Goal: Task Accomplishment & Management: Manage account settings

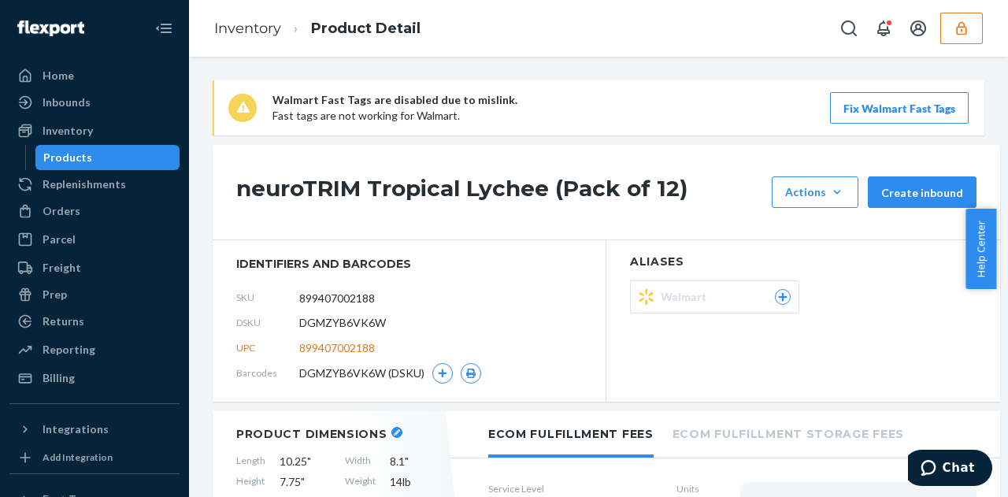
click at [955, 32] on icon "button" at bounding box center [962, 28] width 16 height 16
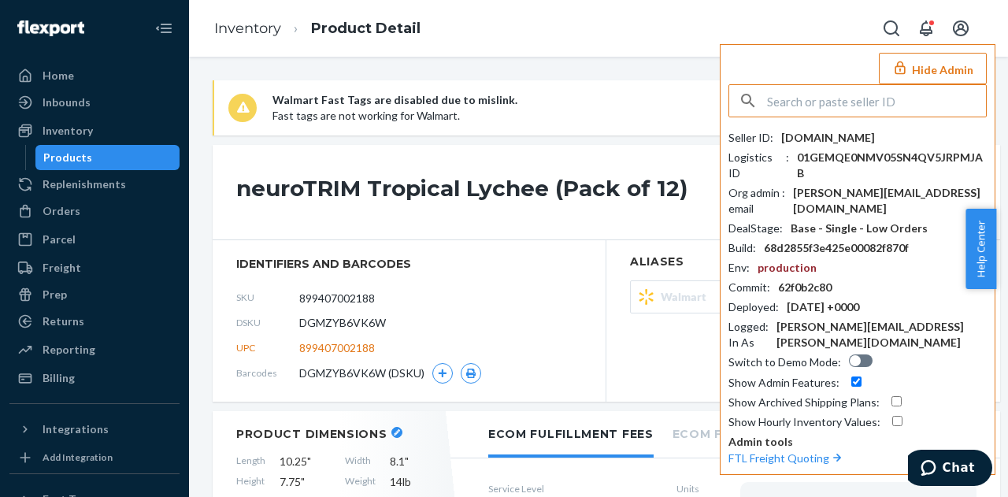
click at [829, 100] on input "text" at bounding box center [876, 101] width 219 height 32
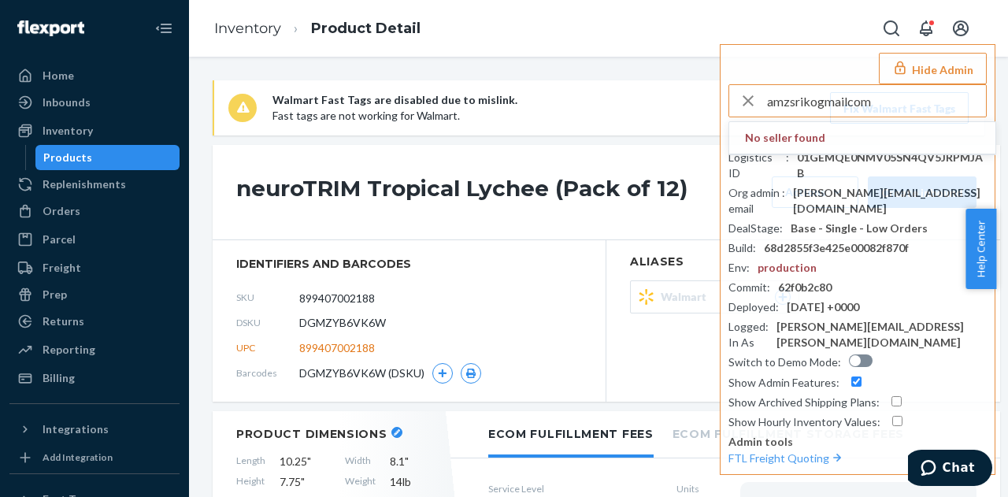
type input "amzsrikogmailcom"
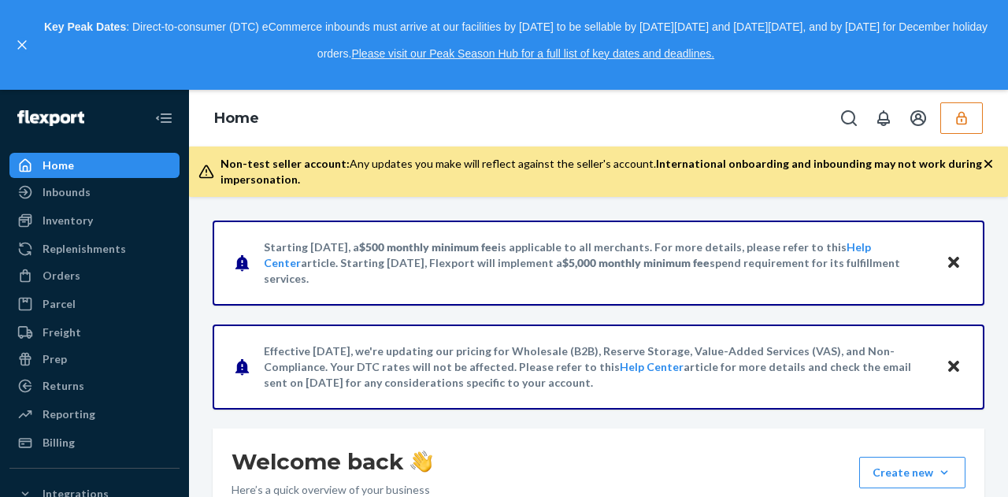
click at [992, 165] on icon "button" at bounding box center [989, 164] width 16 height 16
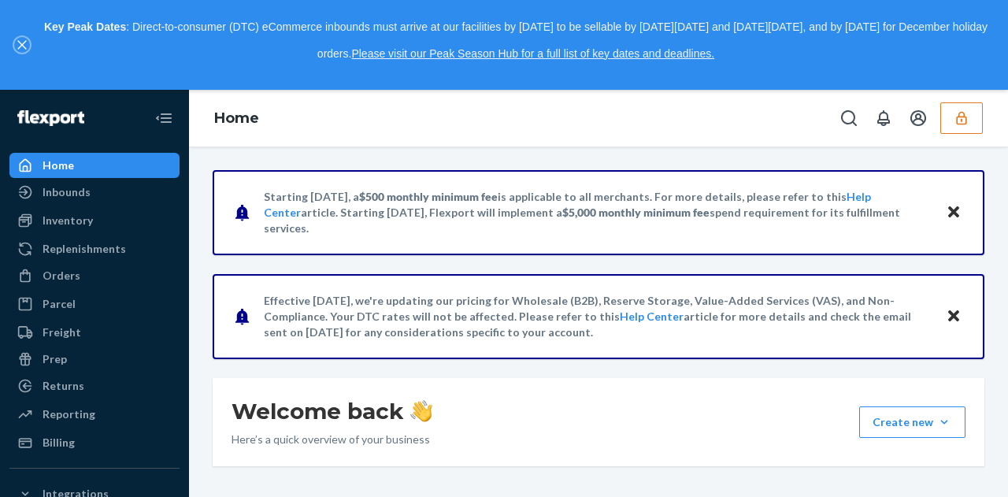
click at [14, 43] on button "close," at bounding box center [22, 45] width 16 height 16
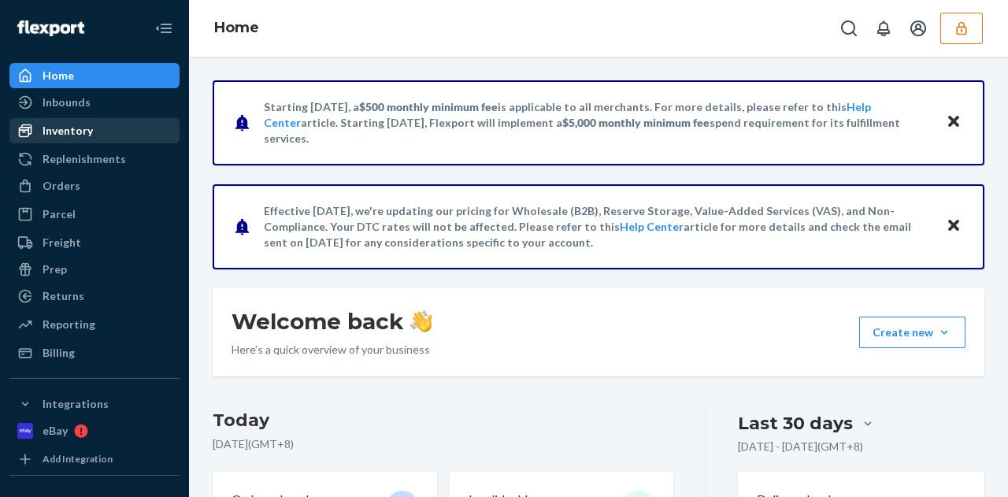
click at [79, 125] on div "Inventory" at bounding box center [68, 131] width 50 height 16
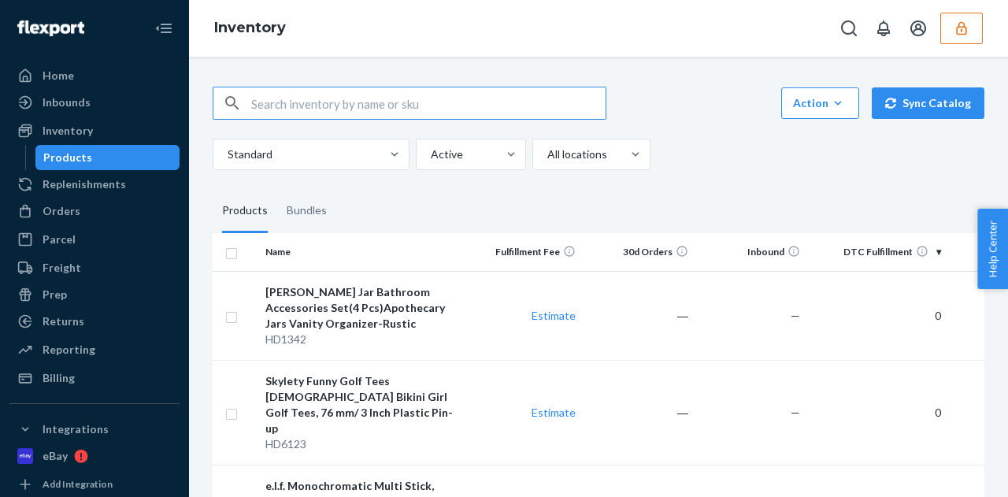
click at [318, 105] on input "text" at bounding box center [428, 103] width 355 height 32
type input "shvyog"
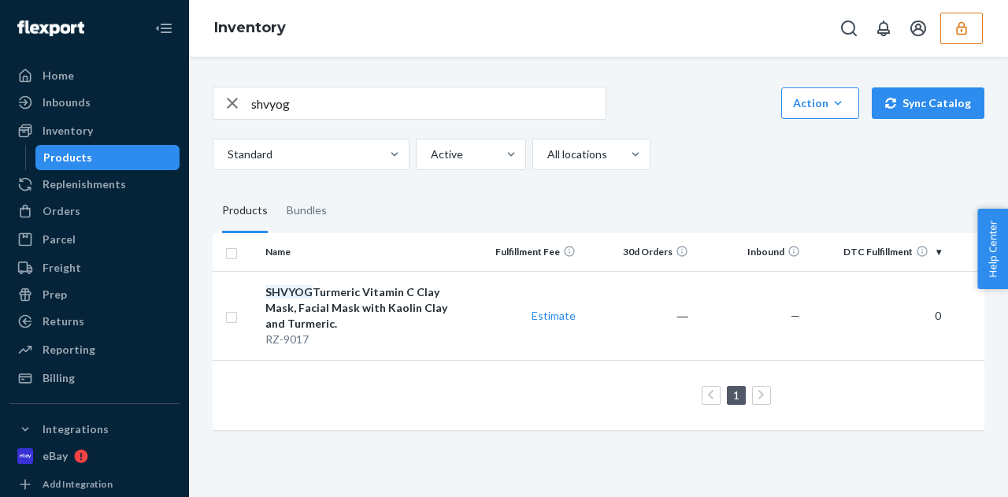
click at [952, 38] on button "button" at bounding box center [962, 29] width 43 height 32
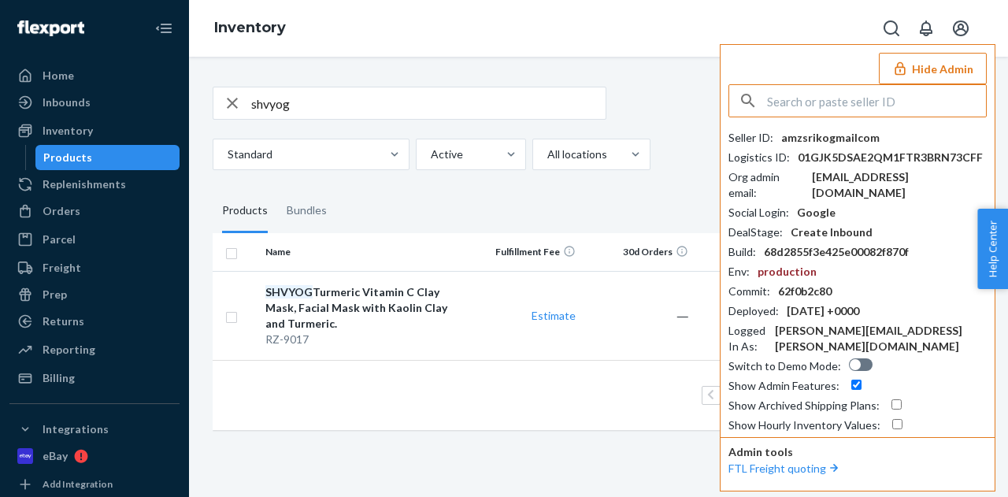
click at [860, 95] on input "text" at bounding box center [876, 101] width 219 height 32
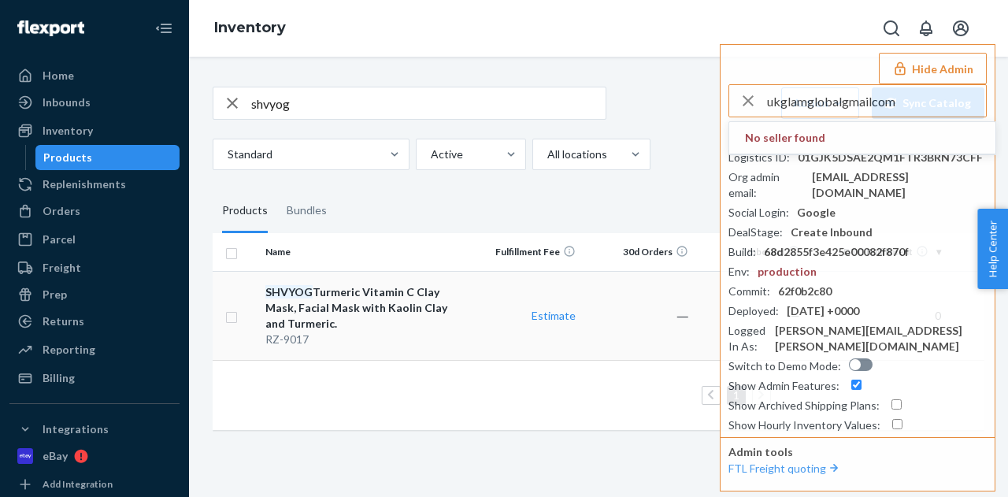
type input "ukglamglobalgmailcom"
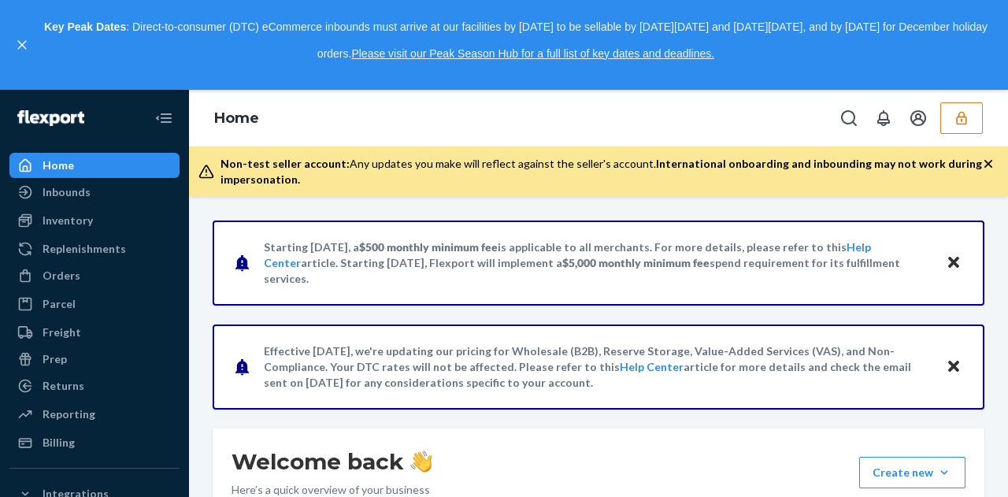
click at [13, 46] on div "Key Peak Dates : Direct-to-consumer (DTC) eCommerce inbounds must arrive at our…" at bounding box center [504, 45] width 1008 height 90
click at [27, 43] on button "close," at bounding box center [22, 45] width 16 height 16
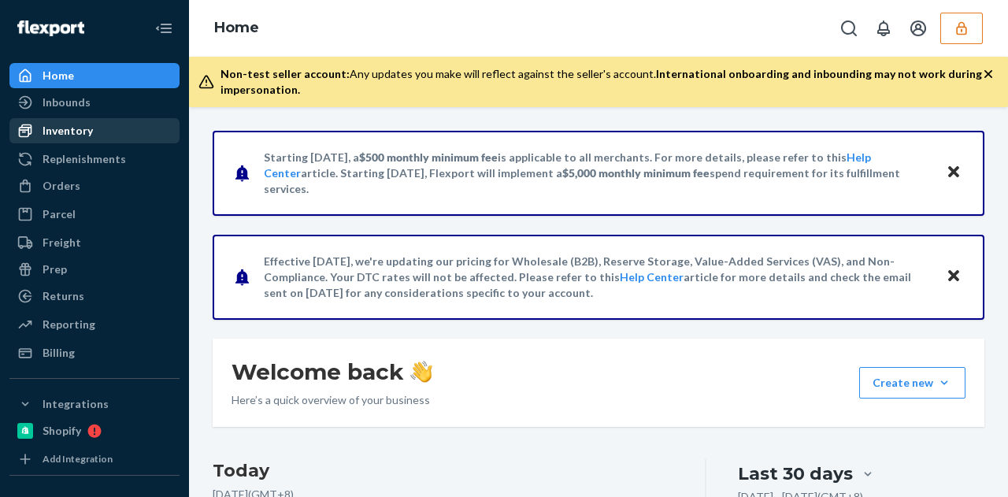
click at [93, 132] on div "Inventory" at bounding box center [94, 131] width 167 height 22
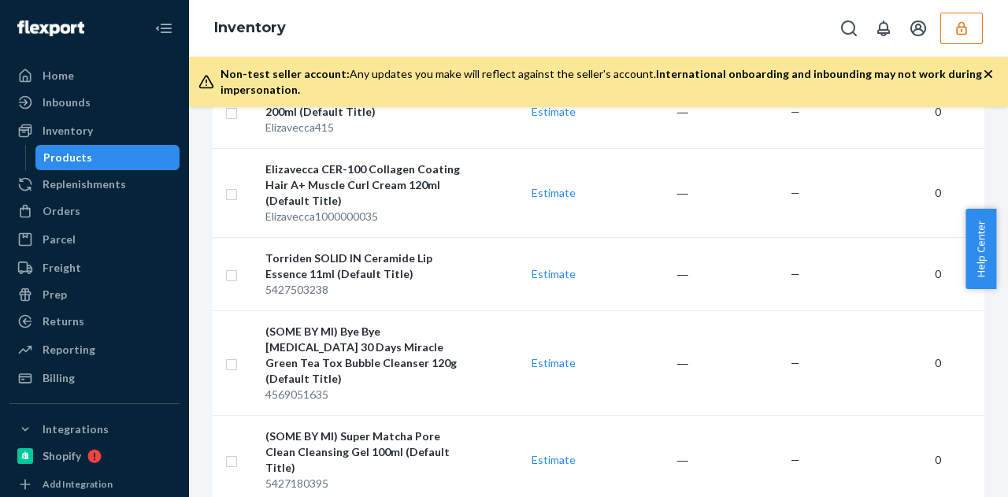
scroll to position [2206, 0]
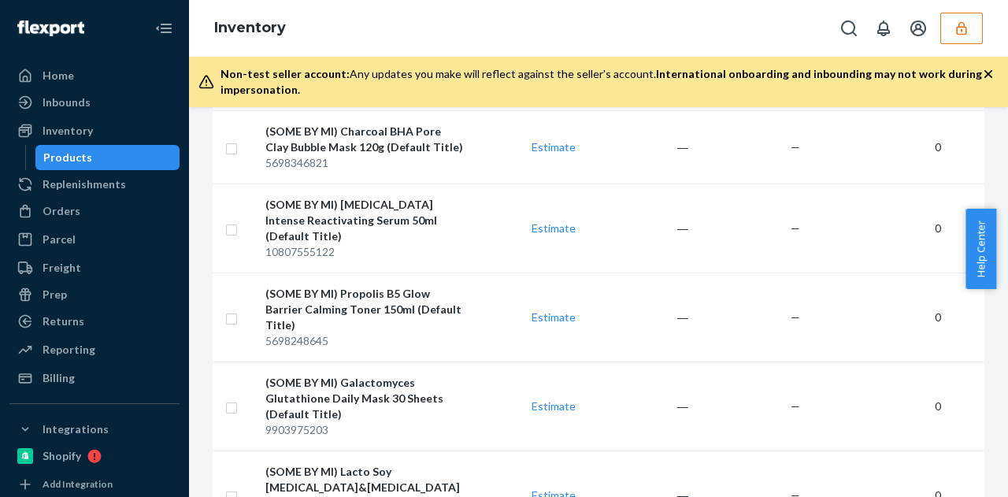
click at [961, 32] on icon "button" at bounding box center [962, 28] width 16 height 16
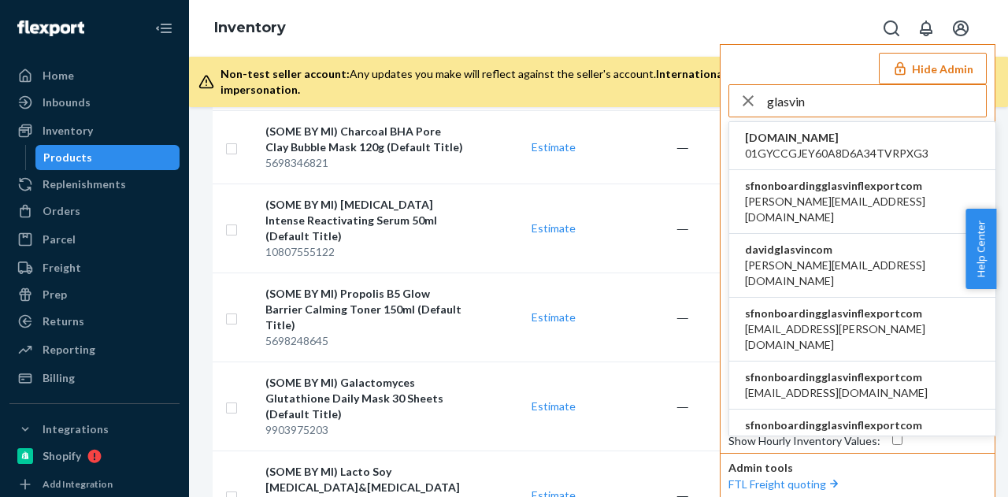
type input "glasvin"
click at [875, 184] on span "sfnonboardingglasvinflexportcom" at bounding box center [862, 186] width 235 height 16
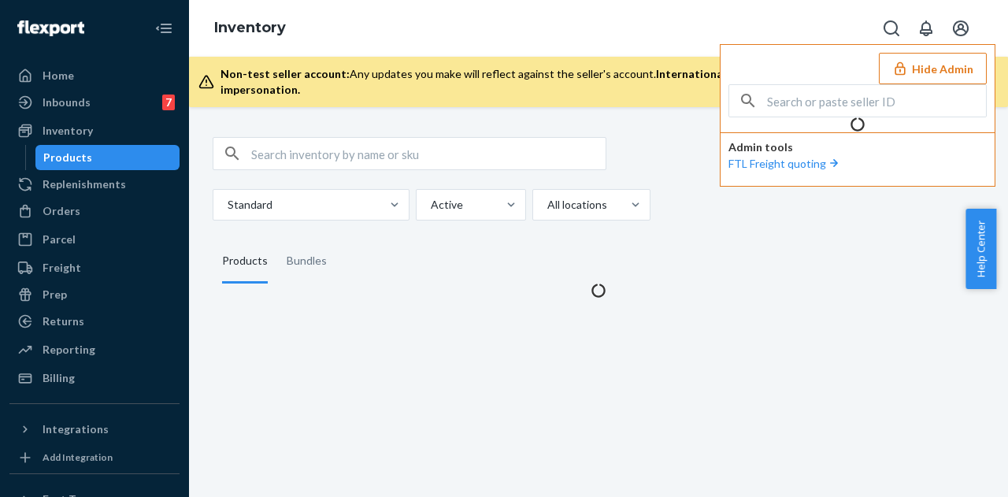
scroll to position [0, 0]
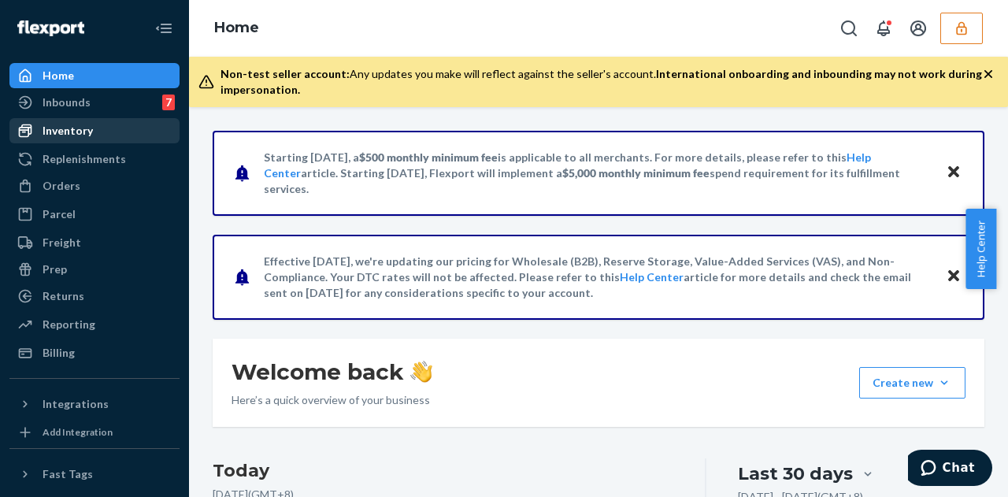
click at [44, 127] on div "Inventory" at bounding box center [68, 131] width 50 height 16
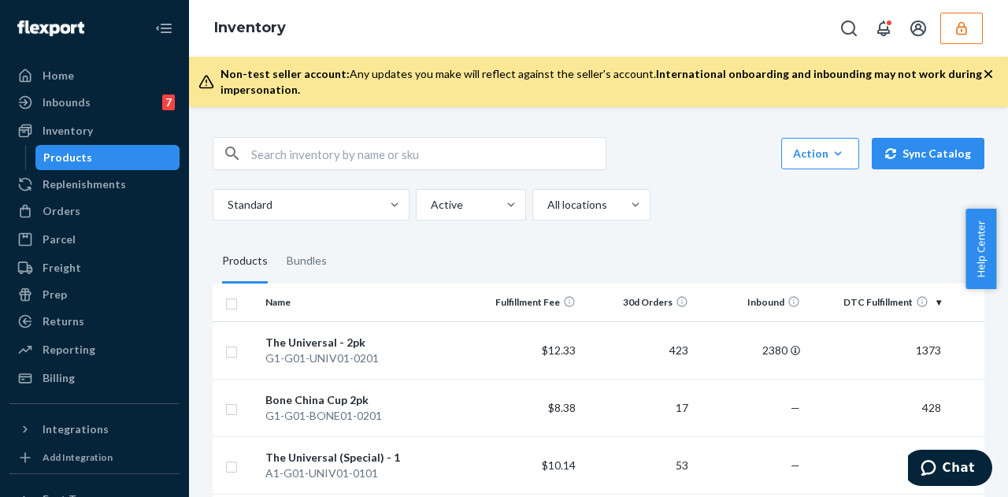
drag, startPoint x: 864, startPoint y: 217, endPoint x: 835, endPoint y: 217, distance: 28.4
click at [862, 217] on div "Standard Active All locations" at bounding box center [593, 205] width 760 height 32
click at [256, 154] on input "text" at bounding box center [428, 154] width 355 height 32
click at [857, 210] on div "Standard Active All locations" at bounding box center [593, 205] width 760 height 32
click at [314, 143] on input "GVH01-" at bounding box center [428, 154] width 355 height 32
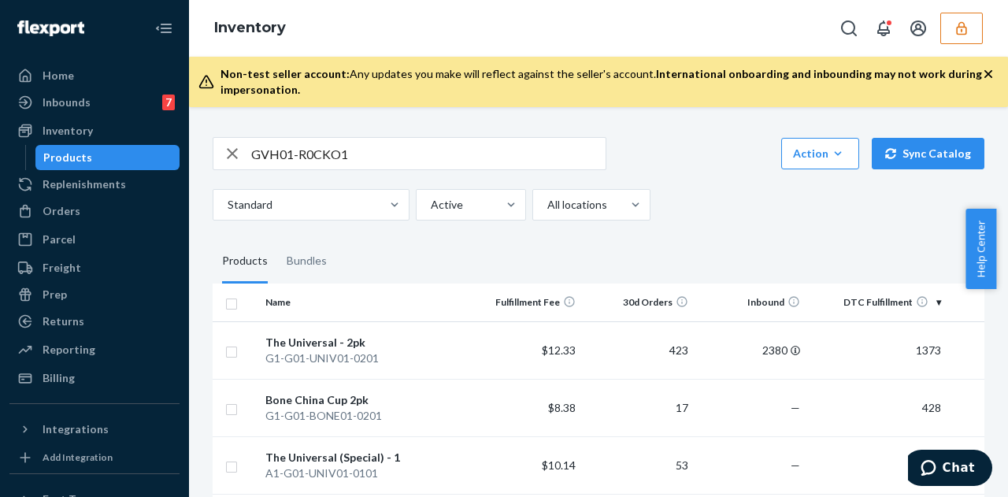
click at [852, 210] on div "Standard Active All locations" at bounding box center [593, 205] width 760 height 32
click at [342, 150] on input "GVH01-R0CKO1" at bounding box center [428, 154] width 355 height 32
click at [359, 147] on input "GVH01-R0CK01" at bounding box center [428, 154] width 355 height 32
click at [893, 256] on fieldset "Products Bundles" at bounding box center [599, 262] width 772 height 44
click at [362, 143] on input "GVH01-R0CK01-" at bounding box center [428, 154] width 355 height 32
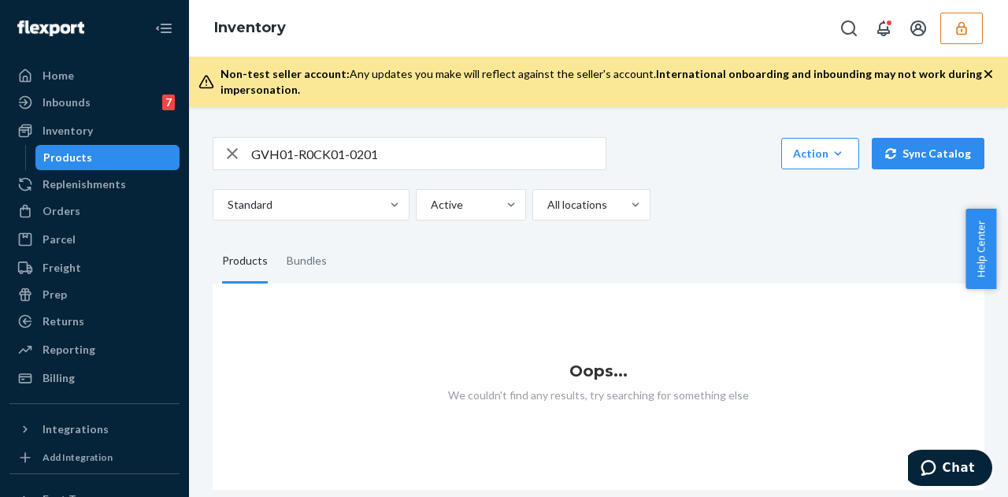
click at [361, 150] on input "GVH01-R0CK01-0201" at bounding box center [428, 154] width 355 height 32
click at [314, 148] on input "GVH01-R0CK01-0201" at bounding box center [428, 154] width 355 height 32
type input "GVH01-ROCK01-0201"
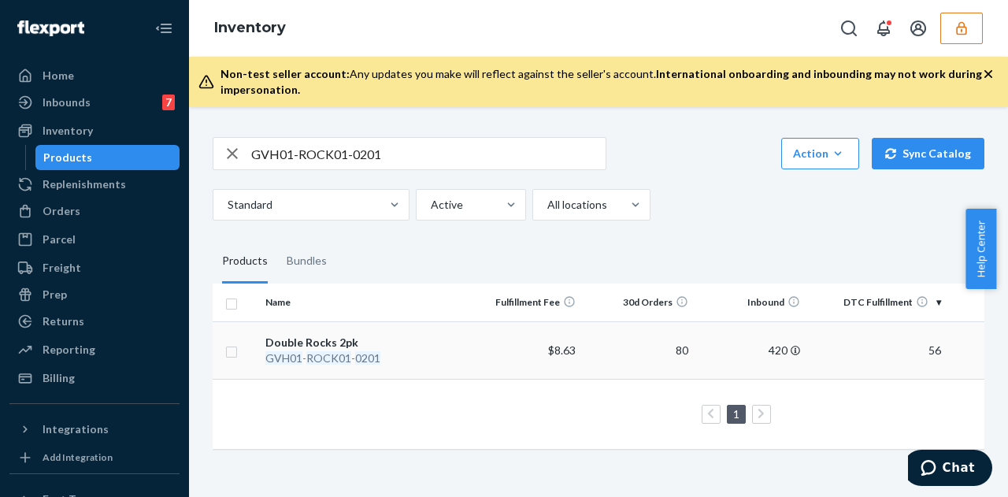
click at [329, 354] on em "ROCK01" at bounding box center [328, 357] width 45 height 13
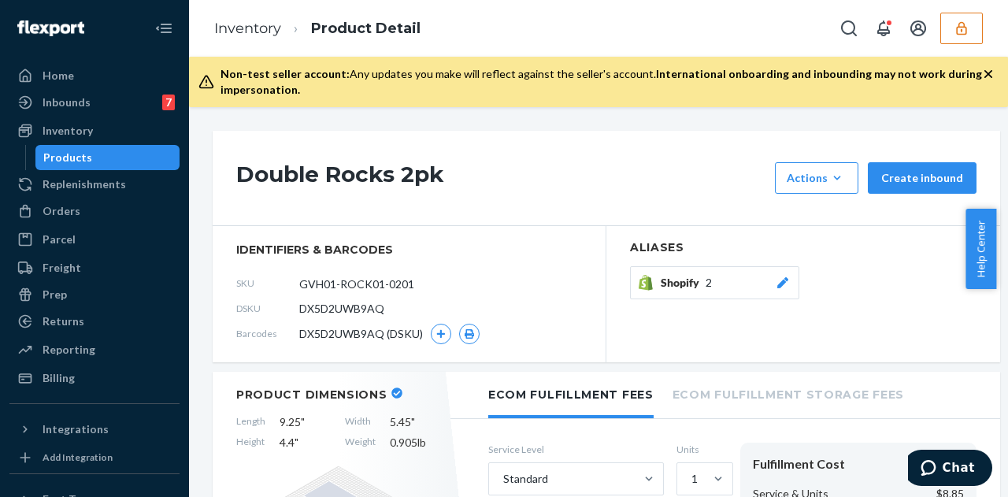
click at [14, 397] on div "Home Inbounds 7 Shipping Plans Problems 7 Inventory Products Replenishments Ord…" at bounding box center [94, 248] width 189 height 497
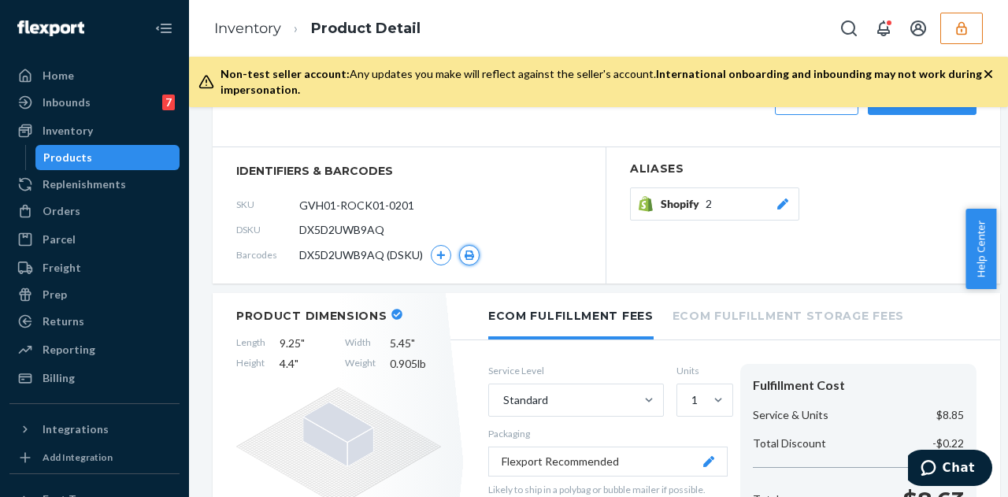
click at [466, 253] on icon "button" at bounding box center [469, 255] width 9 height 9
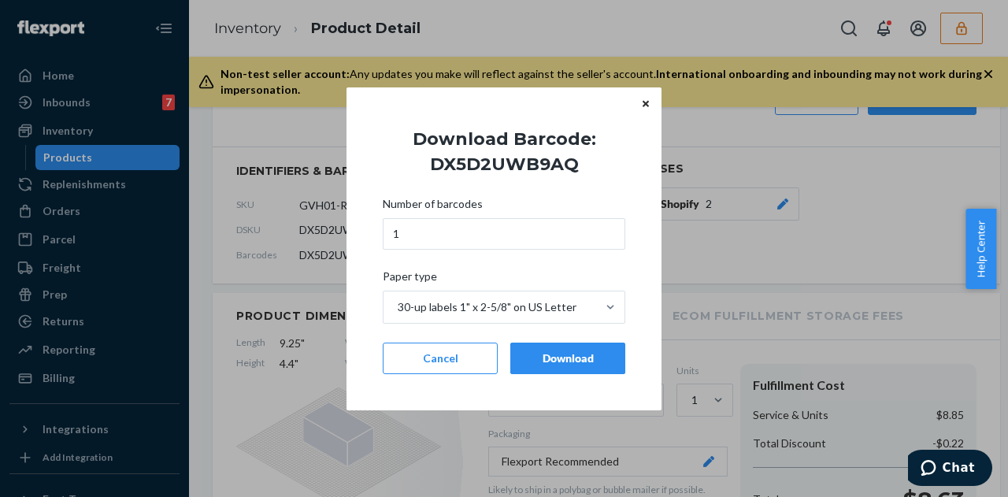
click at [533, 362] on div "Download" at bounding box center [568, 359] width 88 height 16
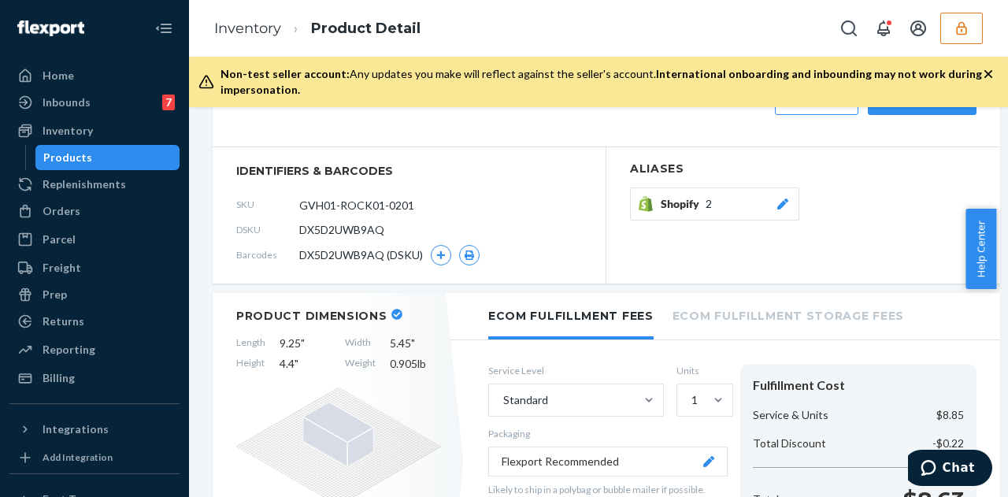
click at [959, 32] on icon "button" at bounding box center [962, 28] width 16 height 16
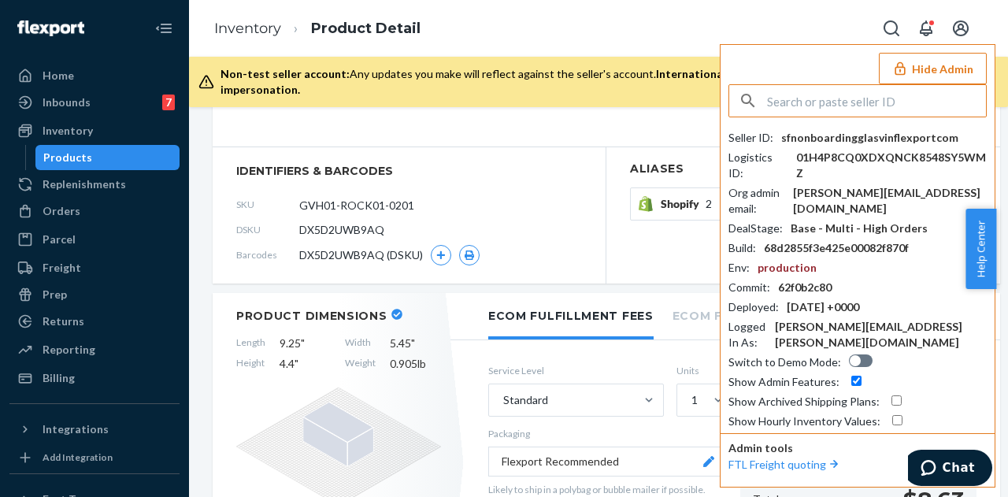
click at [787, 98] on input "text" at bounding box center [876, 101] width 219 height 32
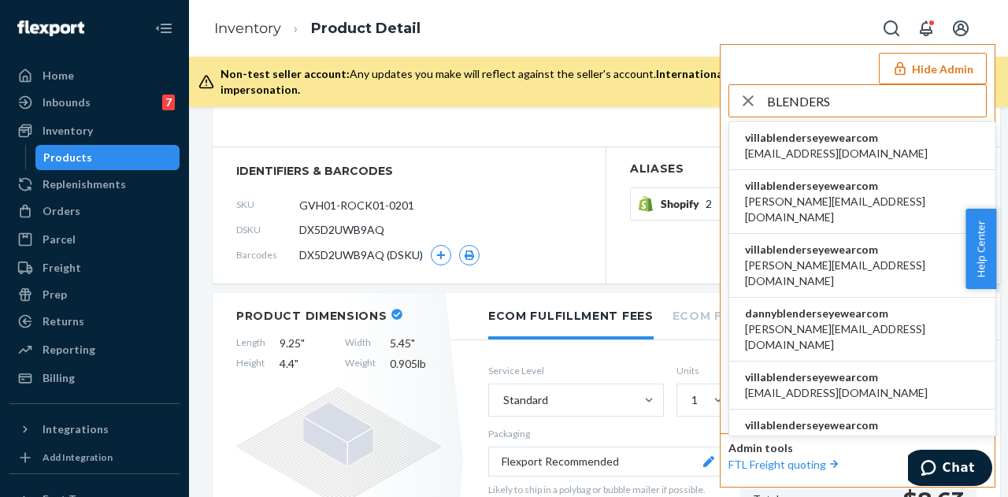
type input "BLENDERS"
click at [788, 189] on span "villablenderseyewearcom" at bounding box center [862, 186] width 235 height 16
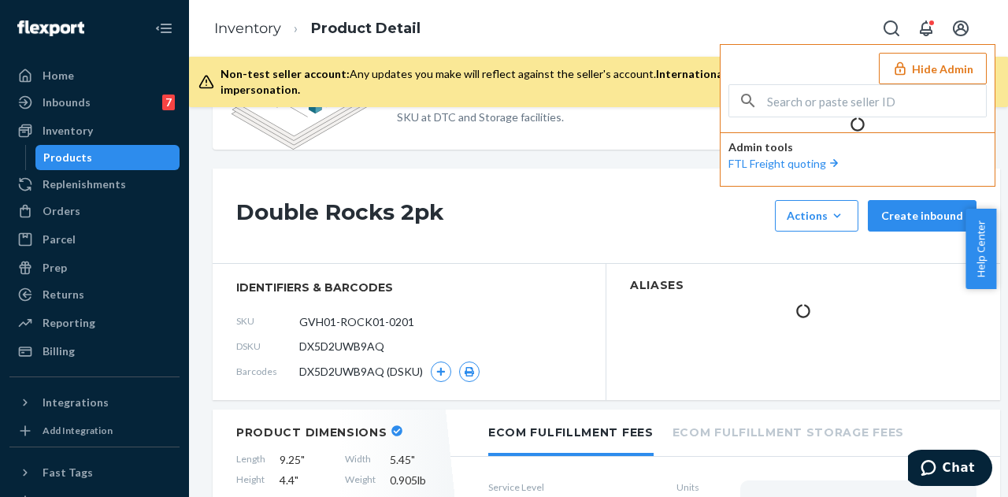
scroll to position [195, 0]
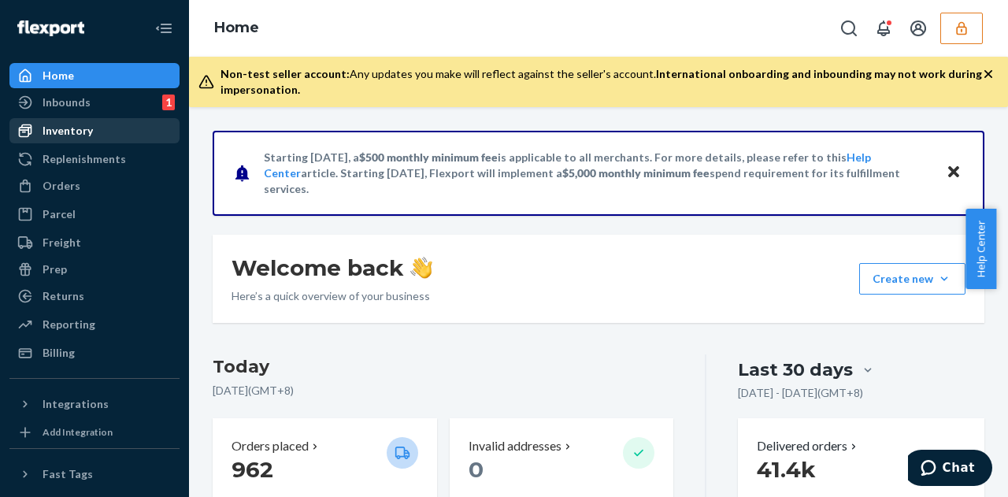
click at [65, 139] on div "Inventory" at bounding box center [94, 131] width 167 height 22
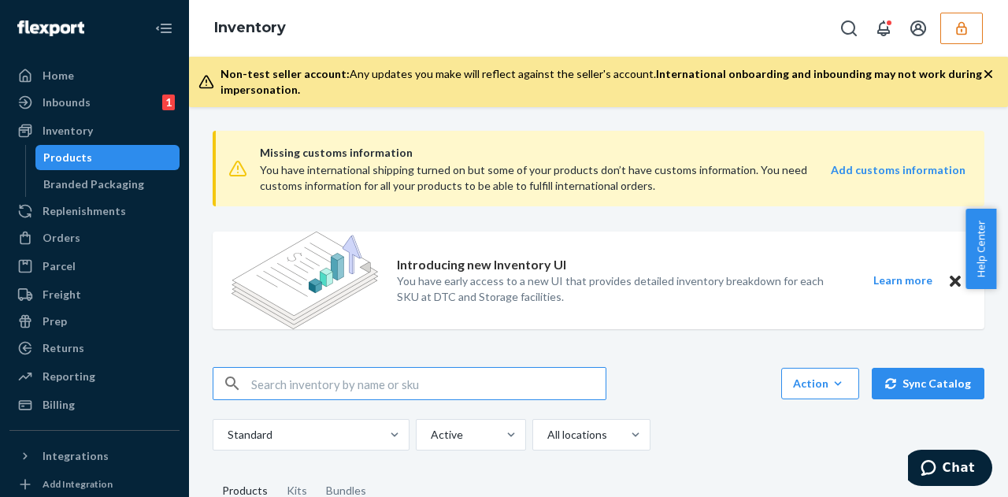
click at [351, 379] on input "text" at bounding box center [428, 384] width 355 height 32
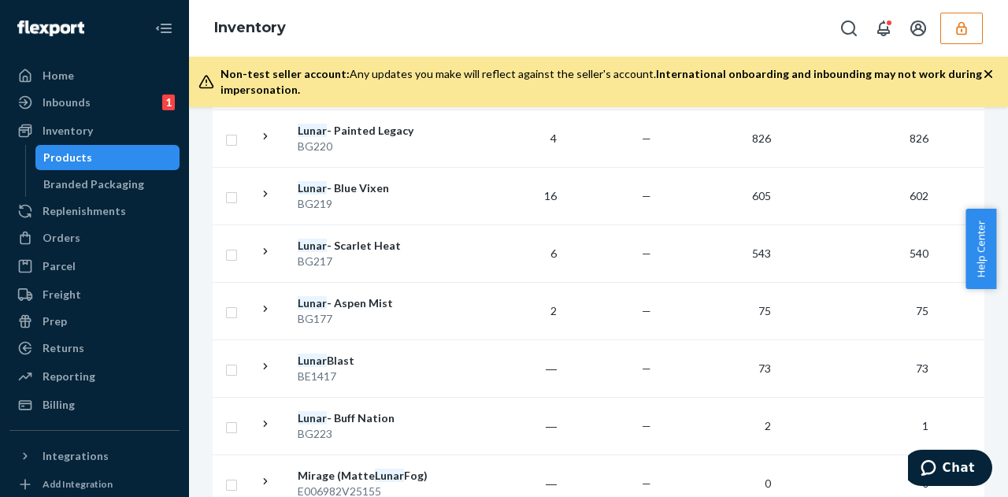
scroll to position [184, 0]
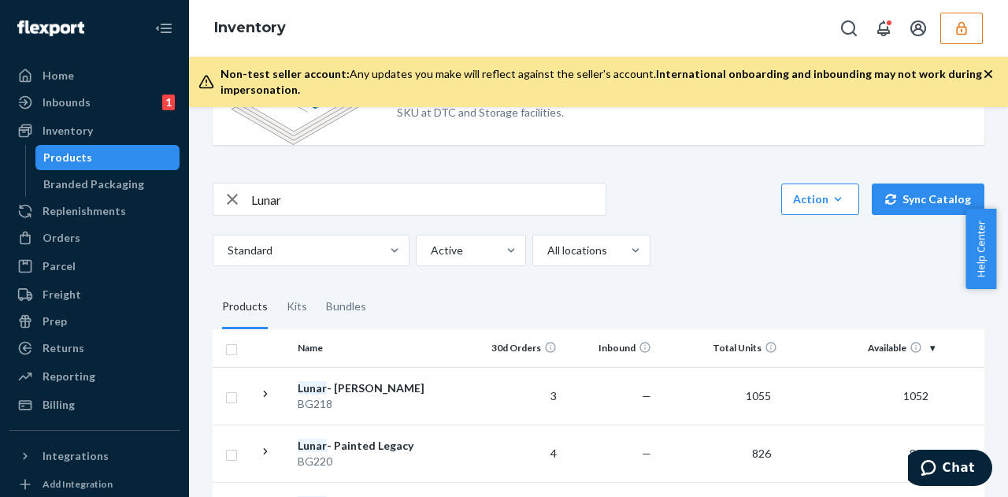
click at [321, 193] on input "Lunar" at bounding box center [428, 200] width 355 height 32
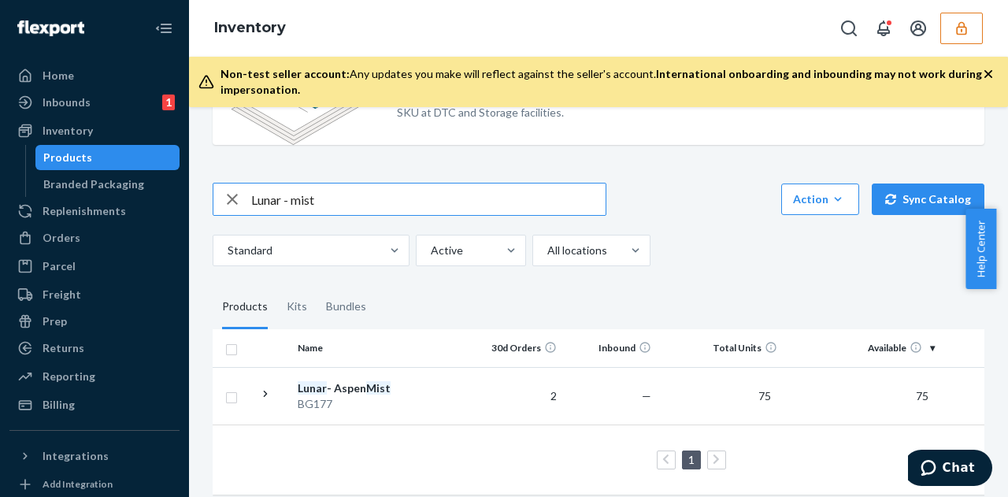
click at [296, 196] on input "Lunar - mist" at bounding box center [428, 200] width 355 height 32
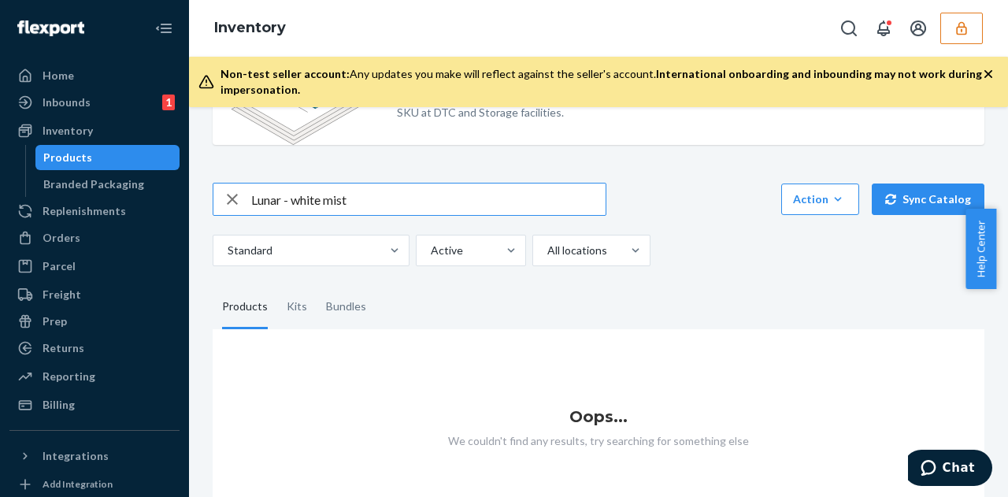
drag, startPoint x: 296, startPoint y: 191, endPoint x: 235, endPoint y: 215, distance: 65.8
click at [235, 215] on div "Lunar - white mist" at bounding box center [410, 199] width 394 height 33
type input "white mist"
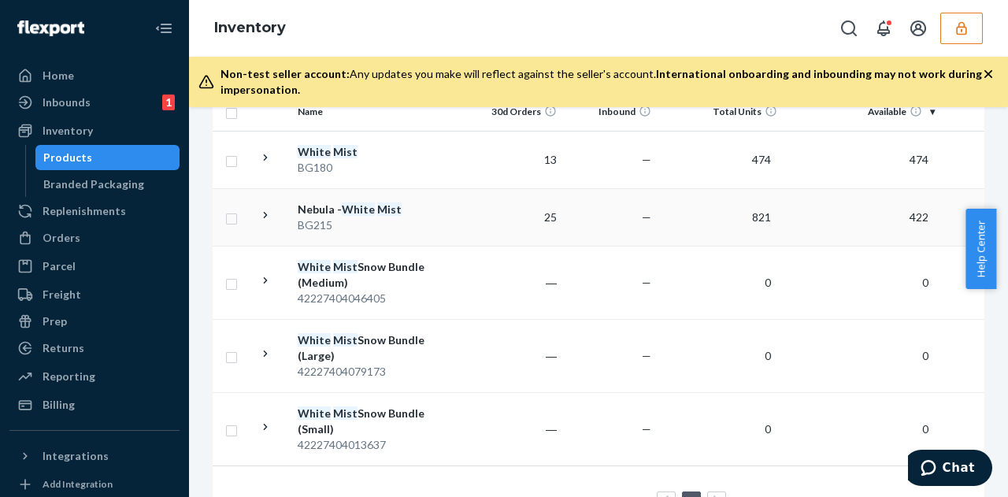
scroll to position [263, 0]
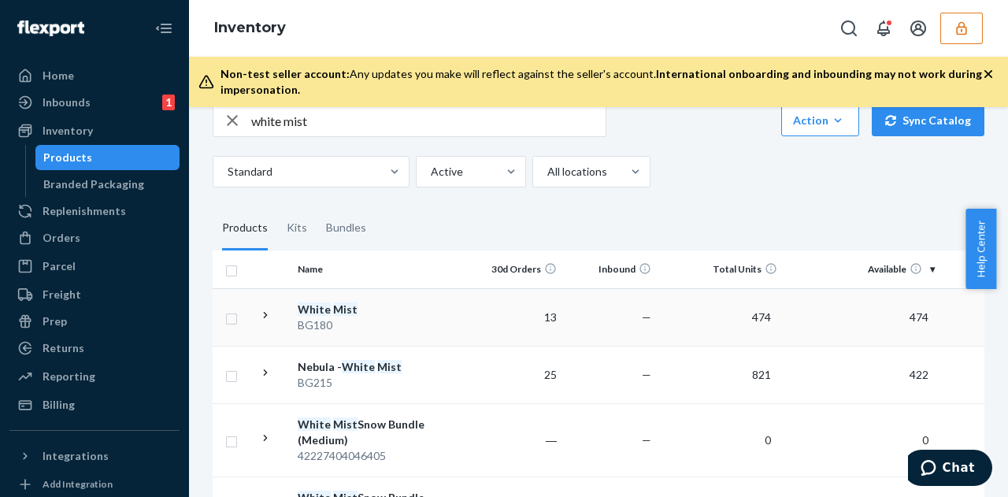
click at [303, 299] on td "White Mist BG180" at bounding box center [380, 317] width 177 height 58
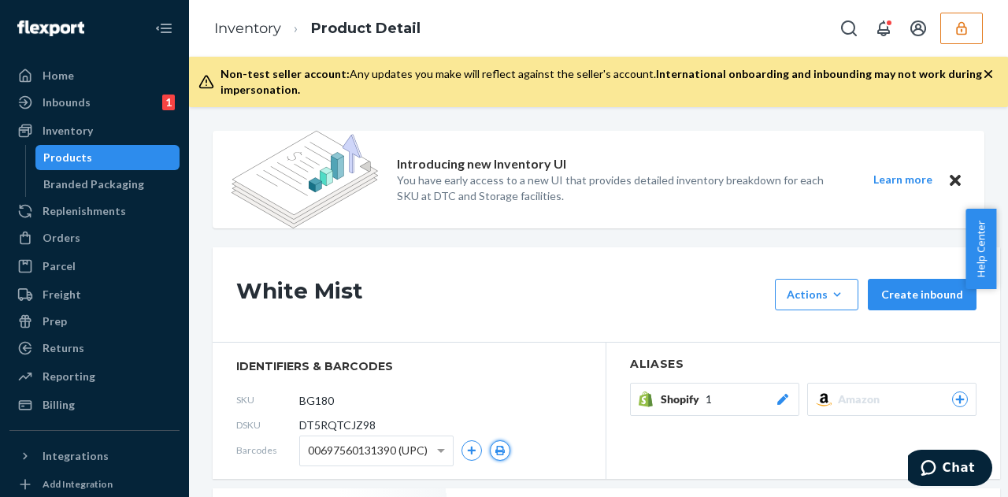
click at [507, 453] on button "button" at bounding box center [500, 450] width 20 height 20
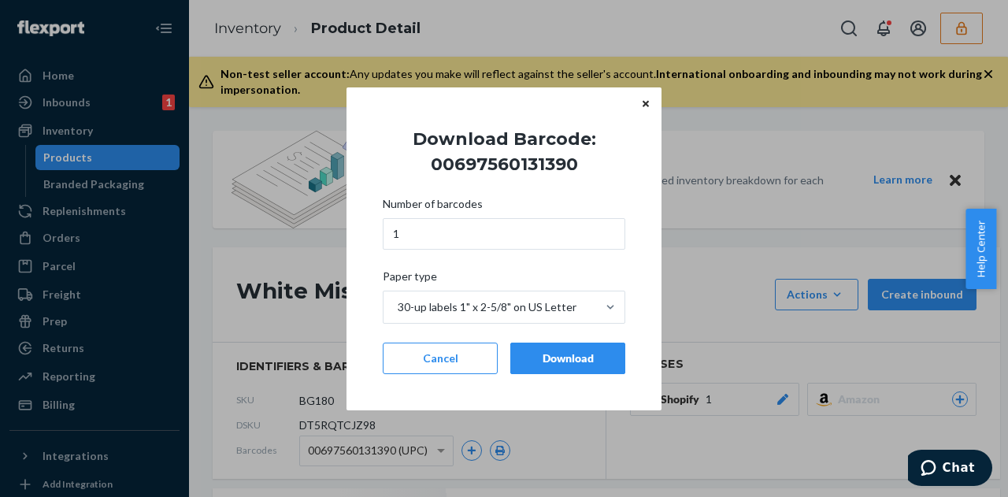
click at [526, 358] on div "Download" at bounding box center [568, 359] width 88 height 16
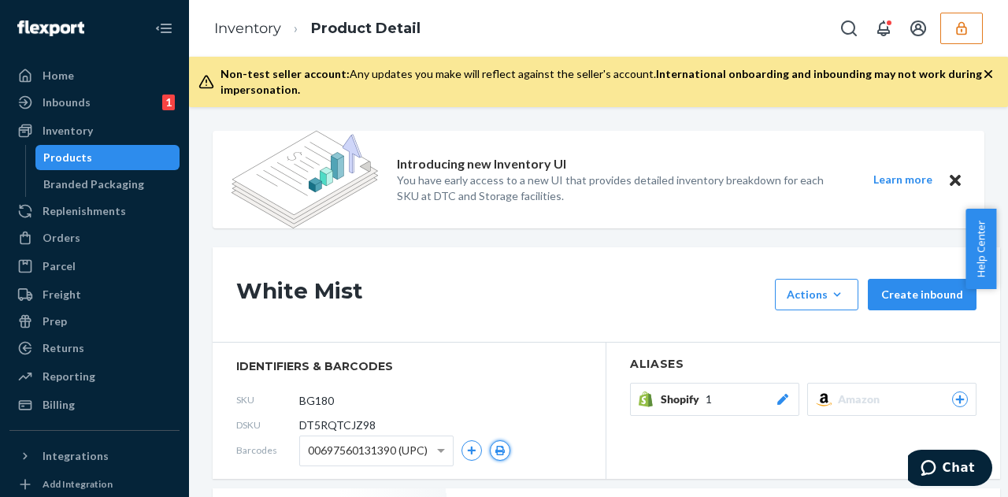
scroll to position [236, 0]
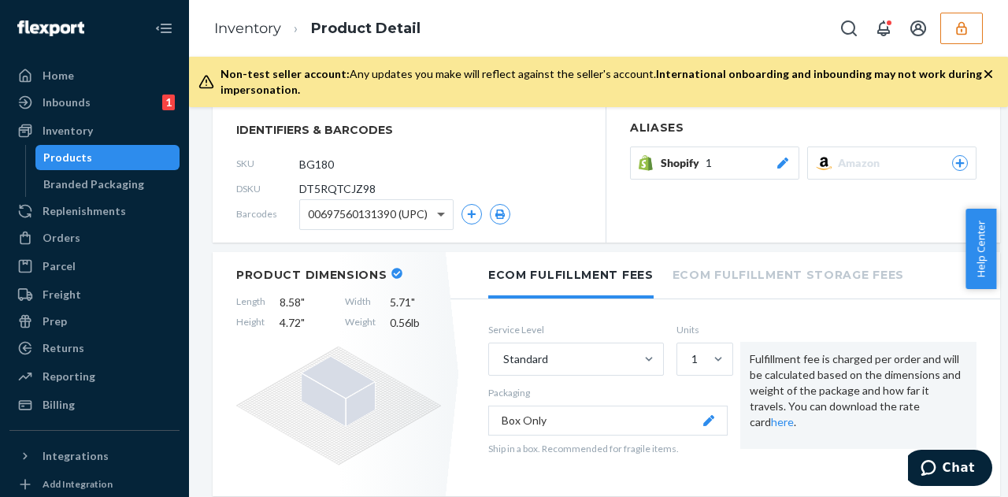
click at [446, 219] on span at bounding box center [443, 214] width 20 height 29
click at [503, 213] on icon "button" at bounding box center [500, 214] width 9 height 9
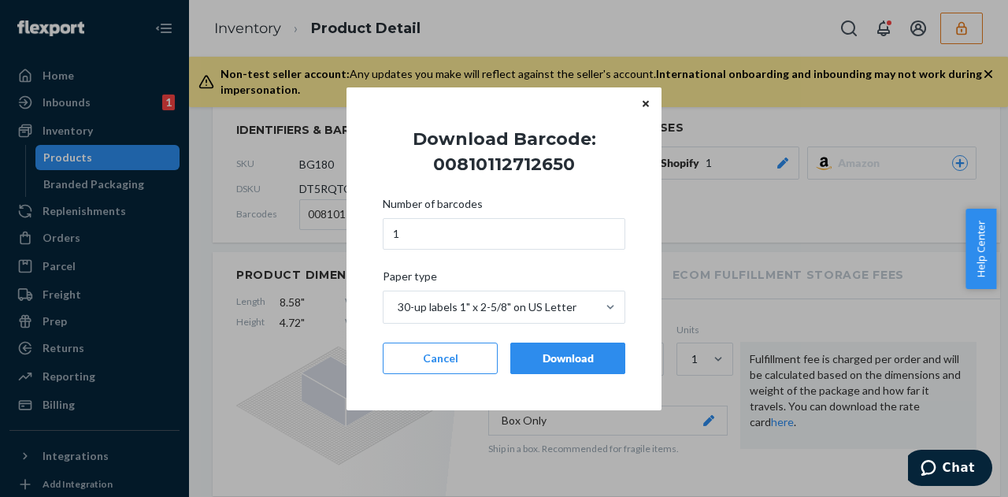
drag, startPoint x: 544, startPoint y: 368, endPoint x: 511, endPoint y: 325, distance: 54.4
click at [544, 362] on button "Download" at bounding box center [568, 359] width 115 height 32
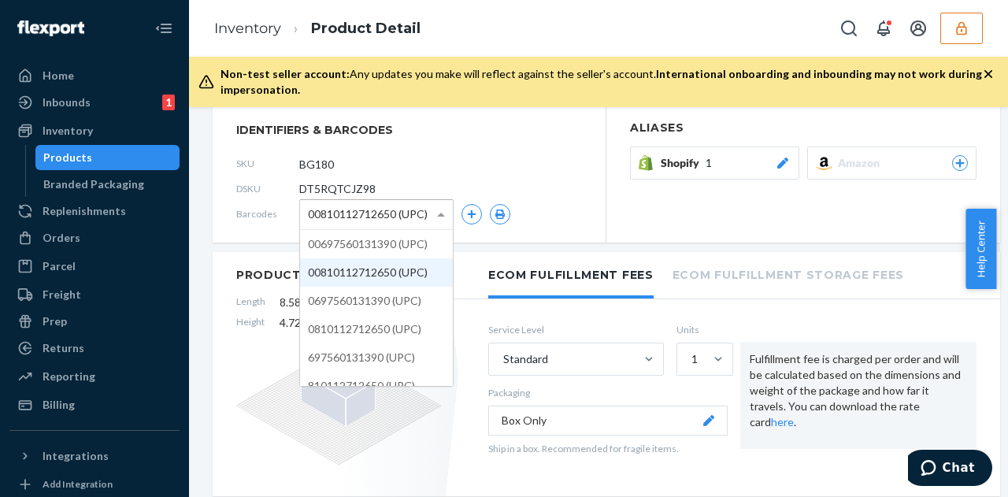
click at [368, 225] on span "00810112712650 (UPC)" at bounding box center [368, 214] width 120 height 27
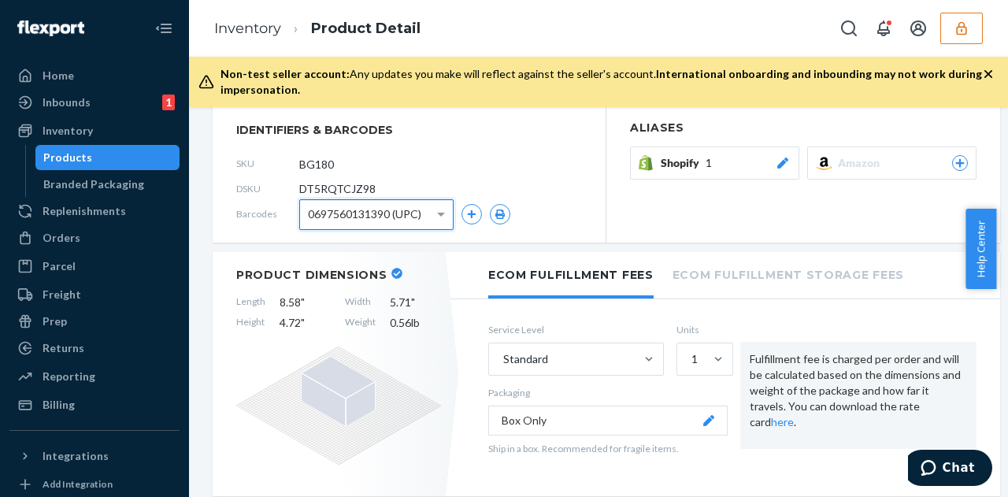
drag, startPoint x: 367, startPoint y: 301, endPoint x: 427, endPoint y: 269, distance: 68.0
click at [496, 216] on icon "button" at bounding box center [500, 214] width 9 height 9
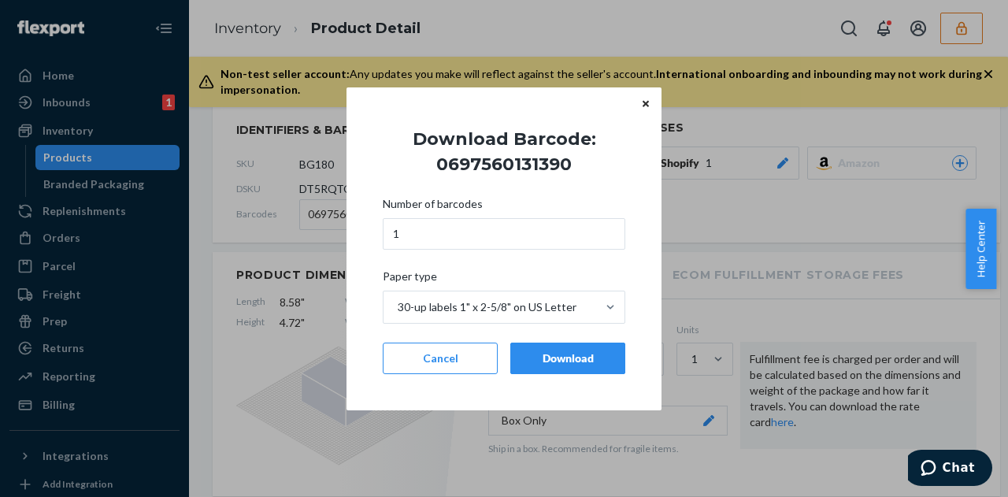
click at [580, 373] on button "Download" at bounding box center [568, 359] width 115 height 32
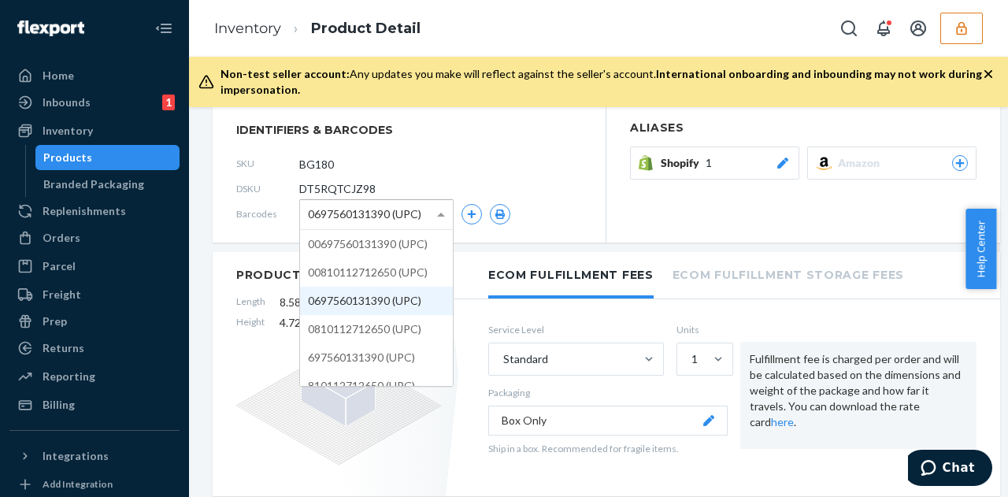
click at [382, 217] on span "0697560131390 (UPC)" at bounding box center [364, 214] width 113 height 27
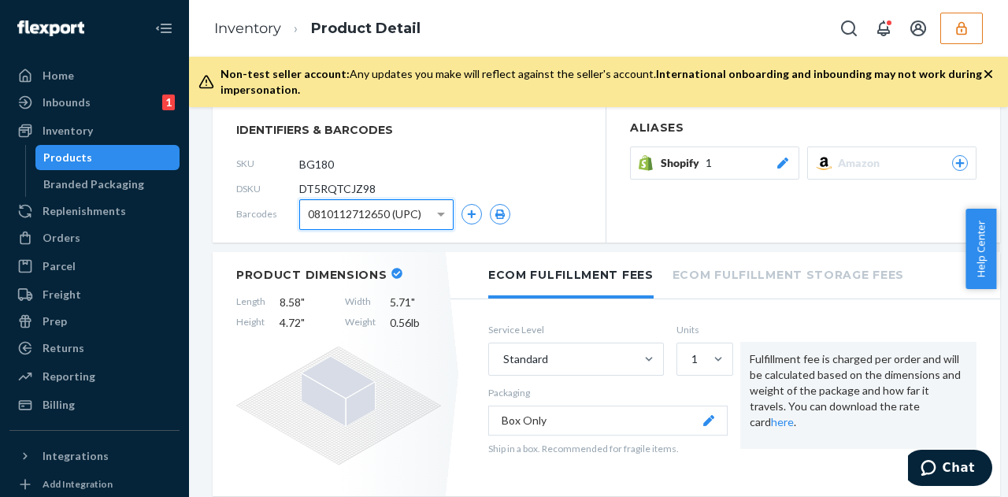
drag, startPoint x: 392, startPoint y: 332, endPoint x: 402, endPoint y: 324, distance: 13.4
click at [489, 211] on div "0810112712650 (UPC)" at bounding box center [404, 214] width 211 height 31
click at [502, 220] on button "button" at bounding box center [500, 214] width 20 height 20
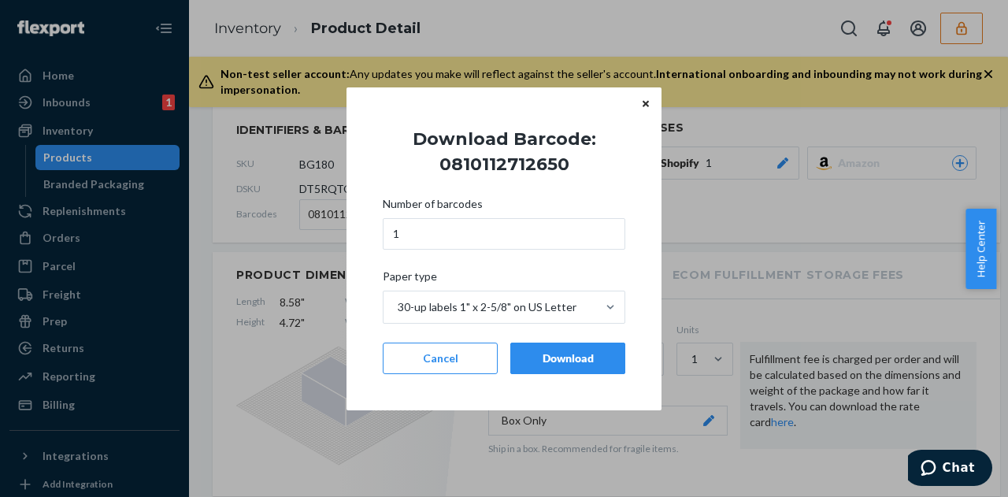
drag, startPoint x: 569, startPoint y: 363, endPoint x: 486, endPoint y: 313, distance: 96.9
click at [566, 362] on div "Download" at bounding box center [568, 359] width 88 height 16
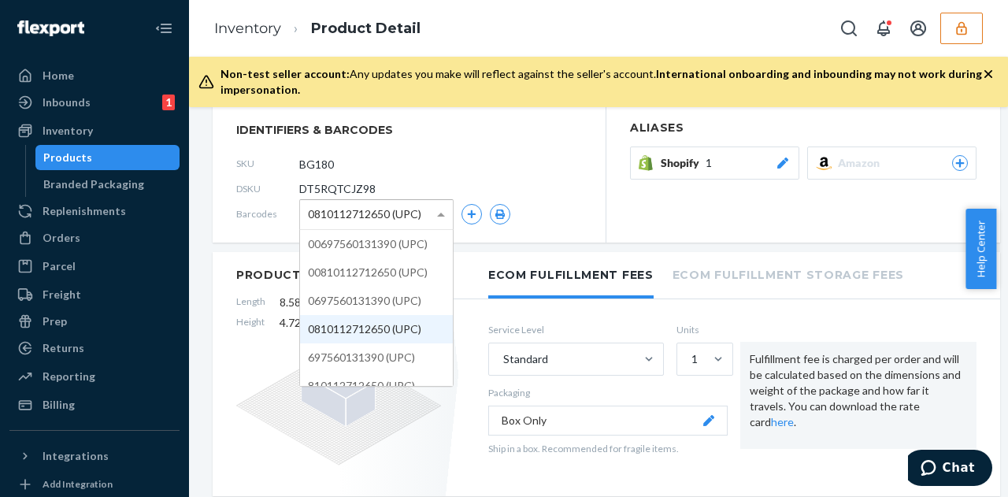
click at [329, 214] on span "0810112712650 (UPC)" at bounding box center [364, 214] width 113 height 27
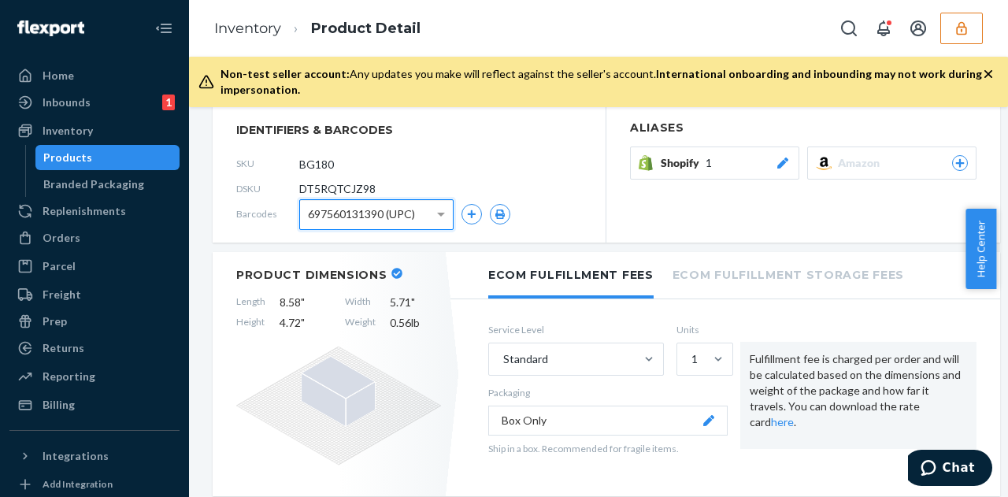
click at [511, 214] on div "Barcodes 697560131390 (UPC)" at bounding box center [409, 214] width 346 height 25
click at [503, 216] on icon "button" at bounding box center [500, 214] width 9 height 9
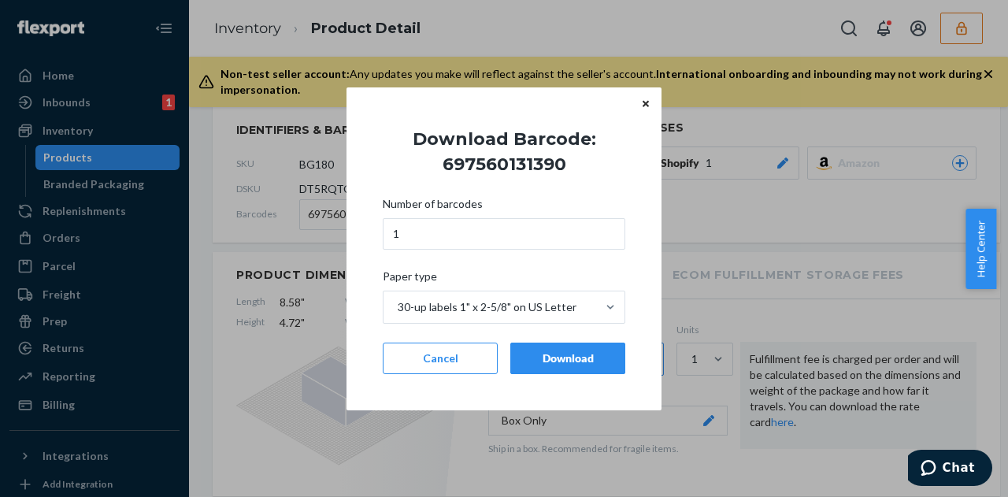
click at [562, 351] on div "Download" at bounding box center [568, 359] width 88 height 16
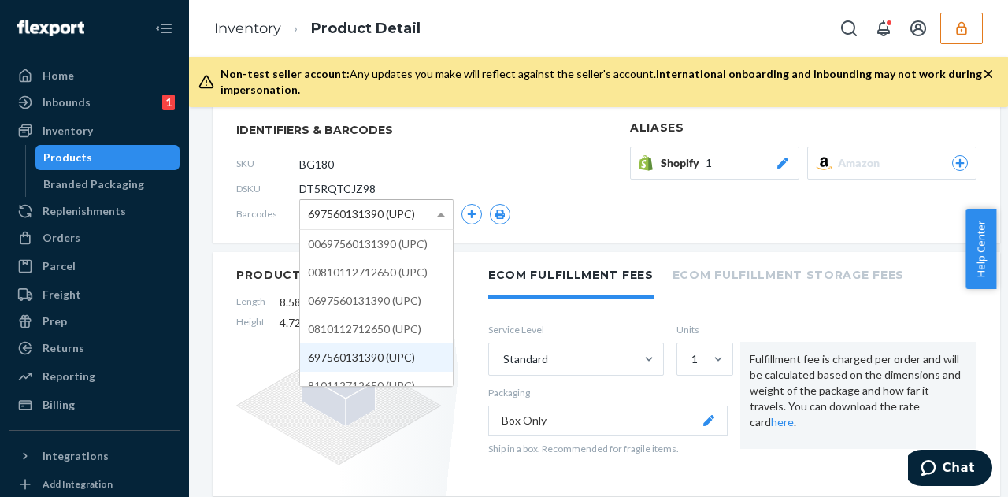
click at [377, 209] on span "697560131390 (UPC)" at bounding box center [361, 214] width 107 height 27
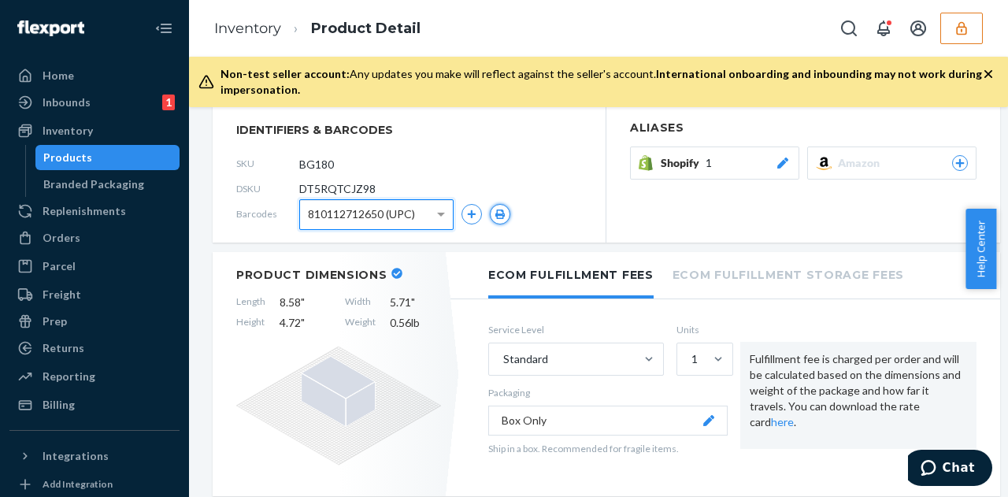
click at [507, 216] on button "button" at bounding box center [500, 214] width 20 height 20
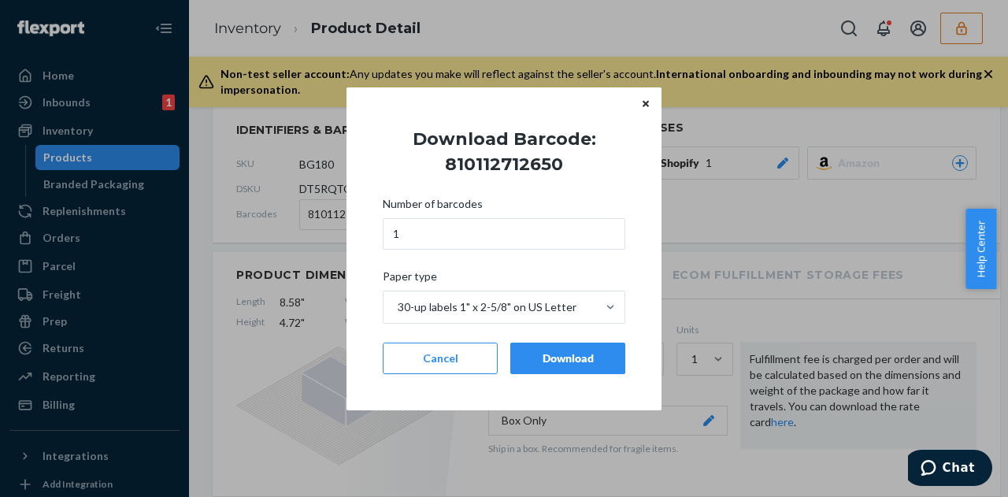
click at [577, 356] on div "Download" at bounding box center [568, 359] width 88 height 16
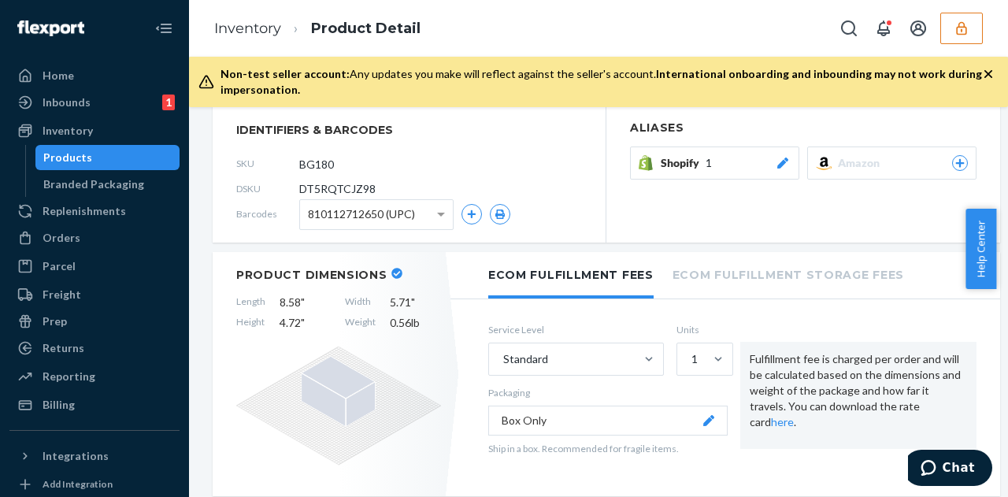
click at [392, 216] on span "810112712650 (UPC)" at bounding box center [361, 214] width 107 height 27
click at [503, 221] on button "button" at bounding box center [500, 214] width 20 height 20
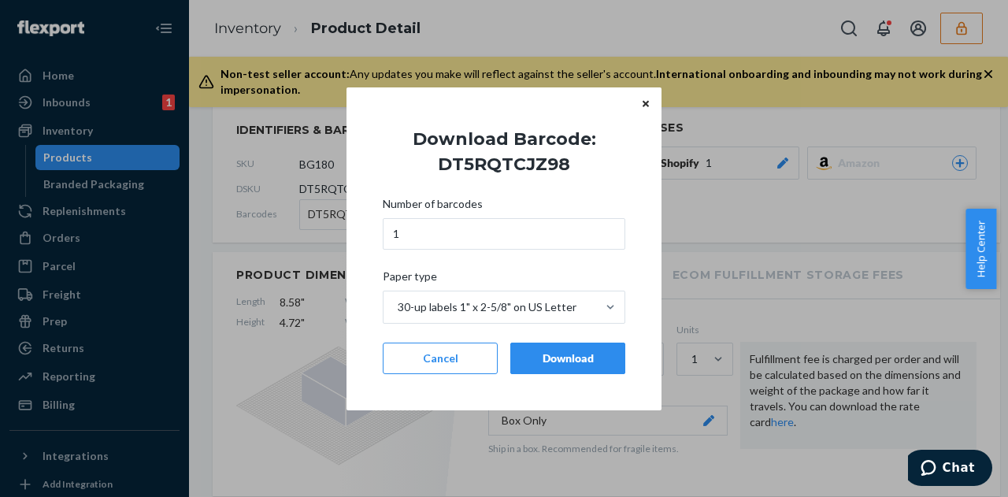
click at [577, 359] on div "Download" at bounding box center [568, 359] width 88 height 16
click at [577, 359] on div "Standard" at bounding box center [562, 360] width 146 height 32
click at [503, 359] on input "Standard" at bounding box center [503, 359] width 2 height 16
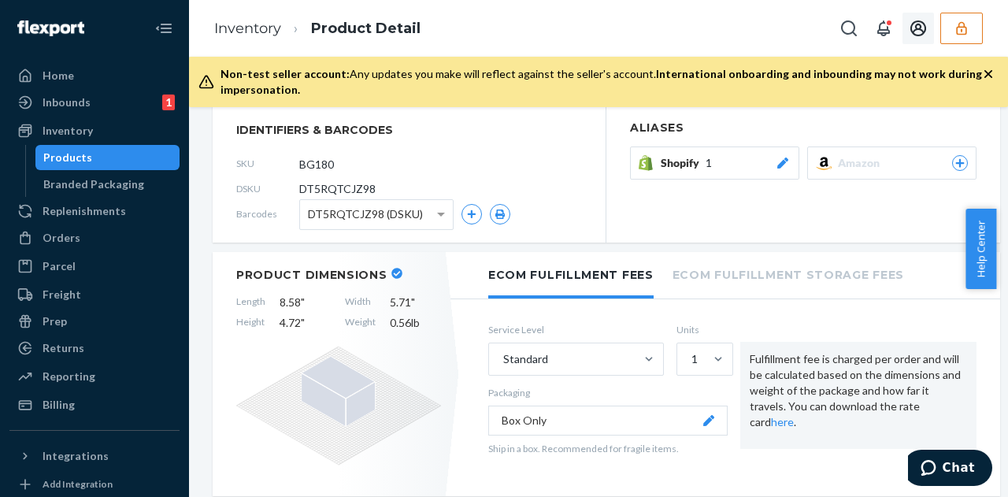
click at [961, 32] on icon "button" at bounding box center [962, 28] width 16 height 16
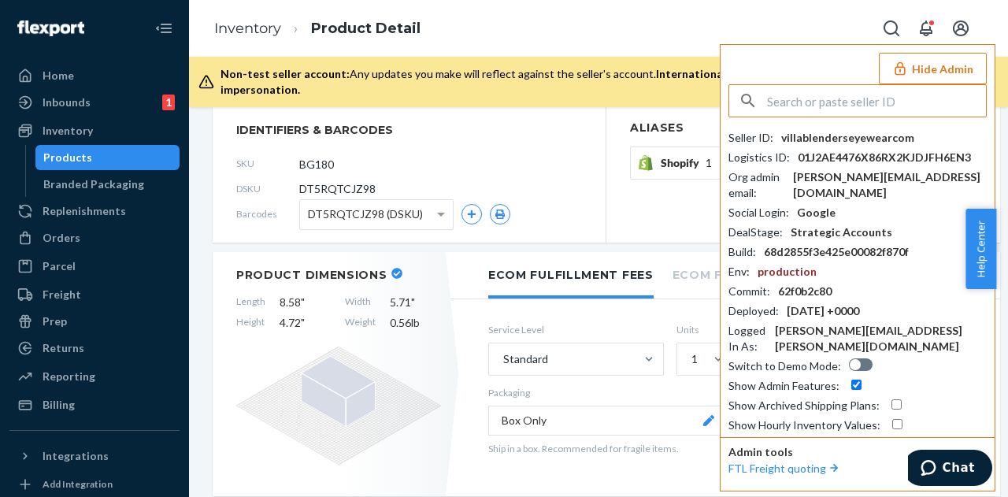
click at [887, 108] on input "text" at bounding box center [876, 101] width 219 height 32
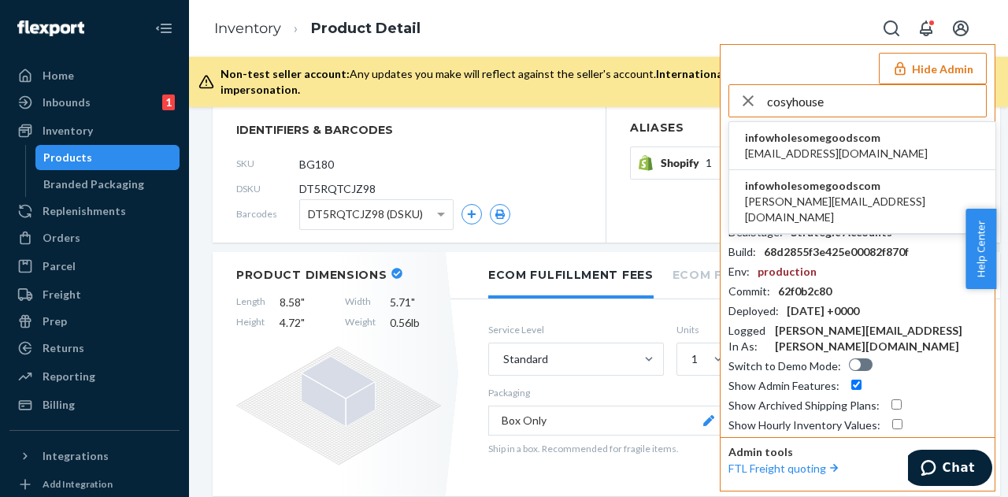
type input "cosyhouse"
click at [878, 146] on span "ecom@cosyhousecollection.com" at bounding box center [836, 154] width 183 height 16
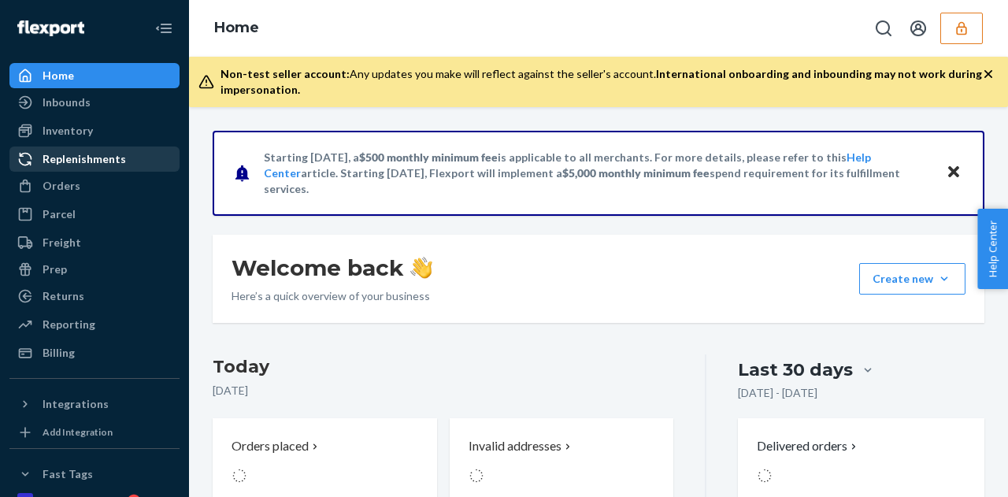
click at [93, 135] on div "Inventory" at bounding box center [94, 131] width 167 height 22
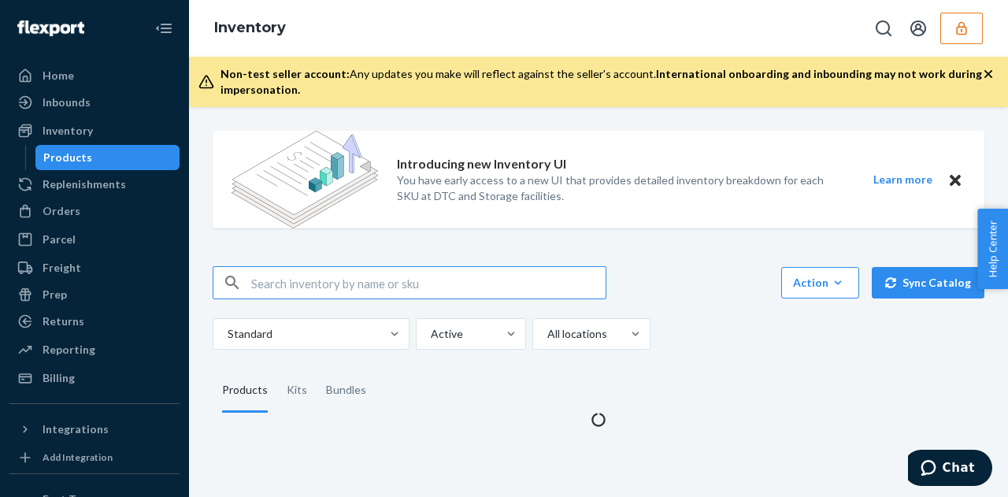
click at [289, 278] on input "text" at bounding box center [428, 283] width 355 height 32
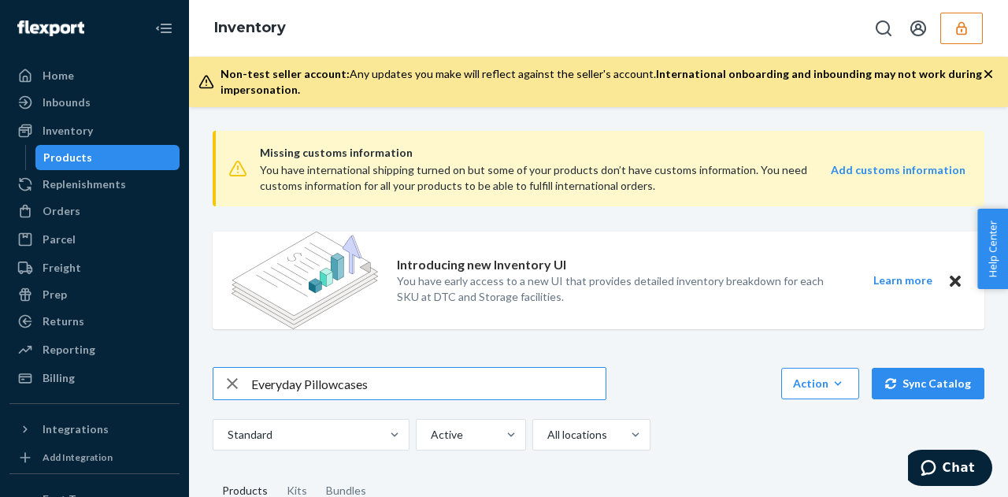
click at [306, 385] on input "Everyday Pillowcases" at bounding box center [428, 384] width 355 height 32
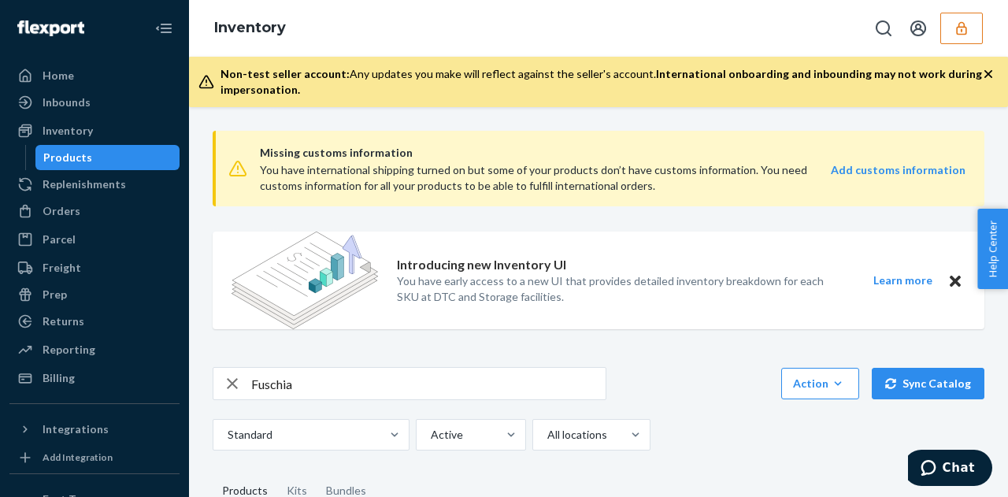
scroll to position [234, 0]
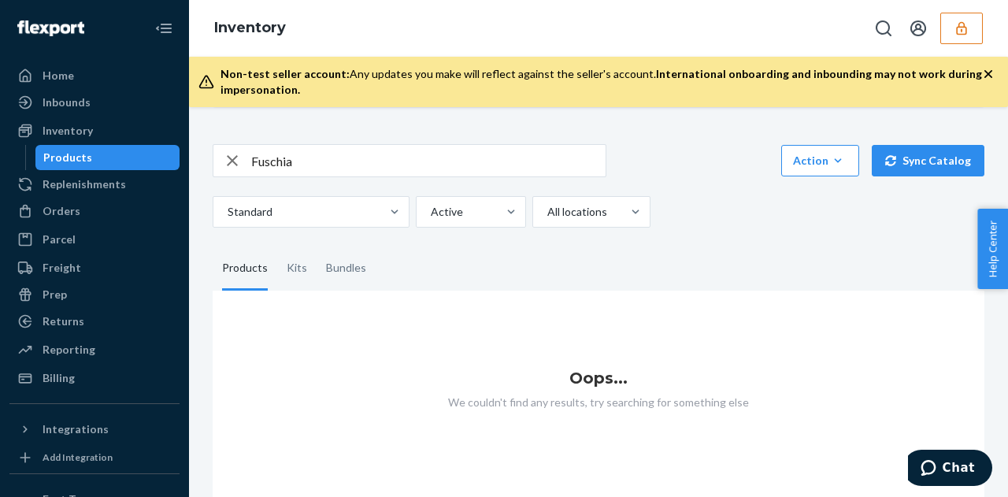
click at [262, 145] on input "Fuschia" at bounding box center [428, 161] width 355 height 32
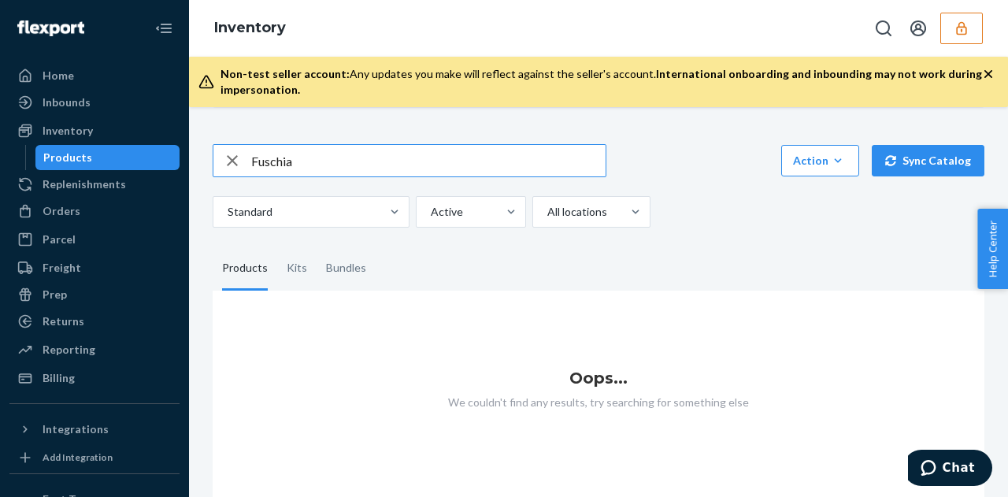
click at [262, 145] on input "Fuschia" at bounding box center [428, 161] width 355 height 32
paste input "chs"
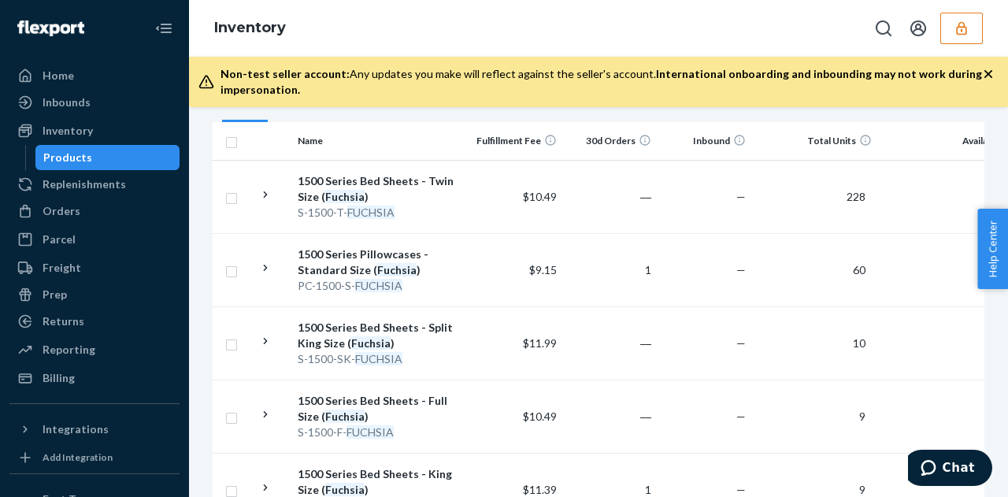
scroll to position [0, 0]
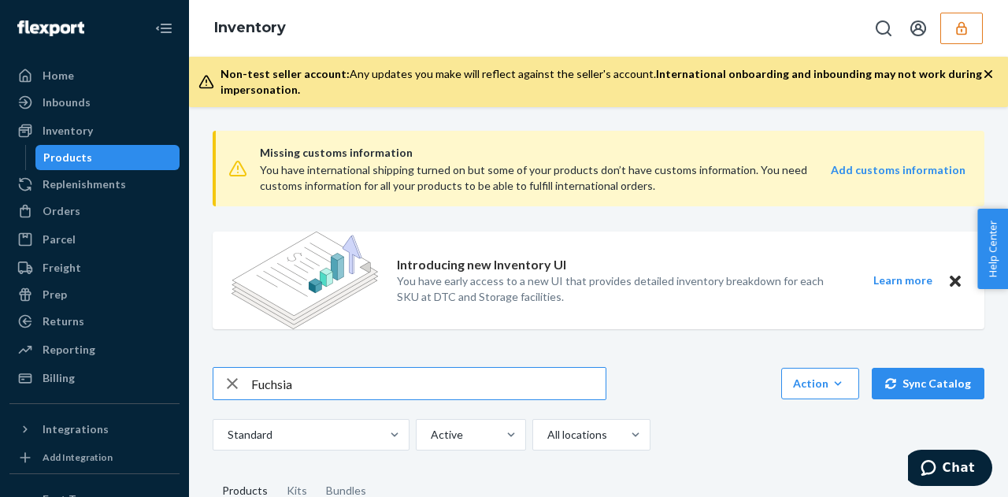
click at [252, 383] on input "Fuchsia" at bounding box center [428, 384] width 355 height 32
click at [436, 374] on input "1500 series pillowcase Fuchsia" at bounding box center [428, 384] width 355 height 32
type input "1500 series pillowcase Fuchsia"
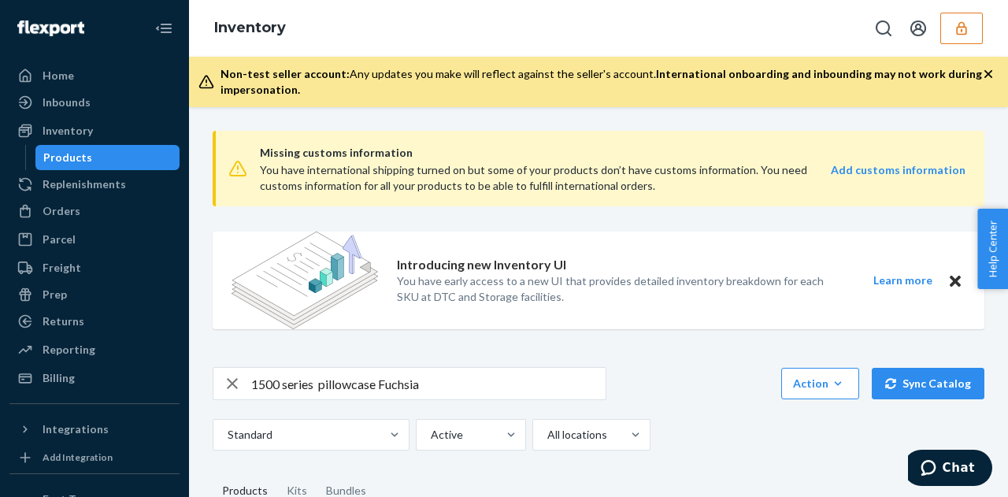
scroll to position [236, 0]
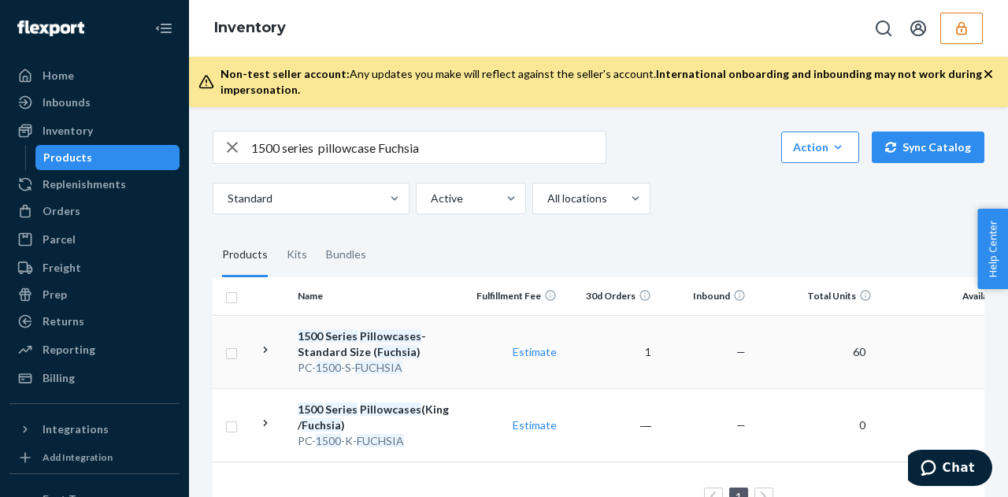
click at [419, 353] on div "1500 Series Pillowcases - Standard Size ( Fuchsia )" at bounding box center [380, 345] width 165 height 32
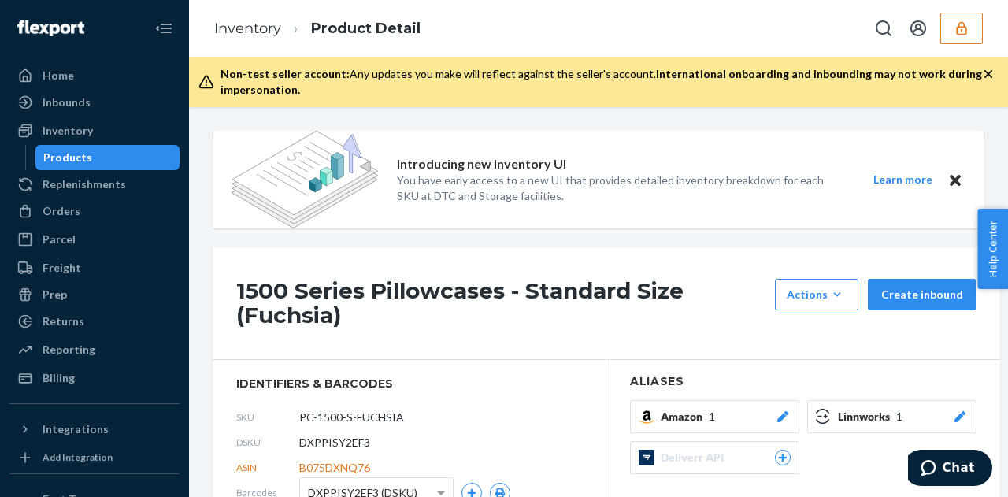
scroll to position [236, 0]
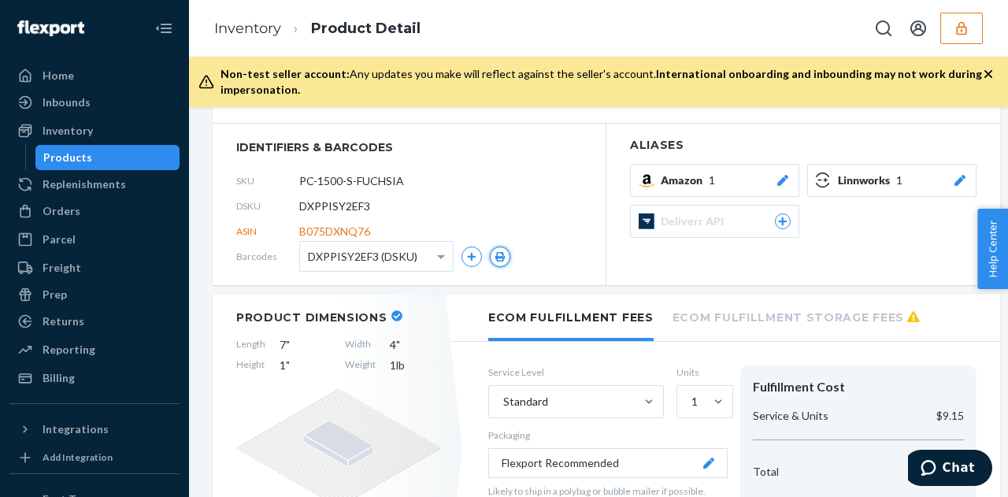
click at [500, 257] on icon "button" at bounding box center [500, 256] width 9 height 9
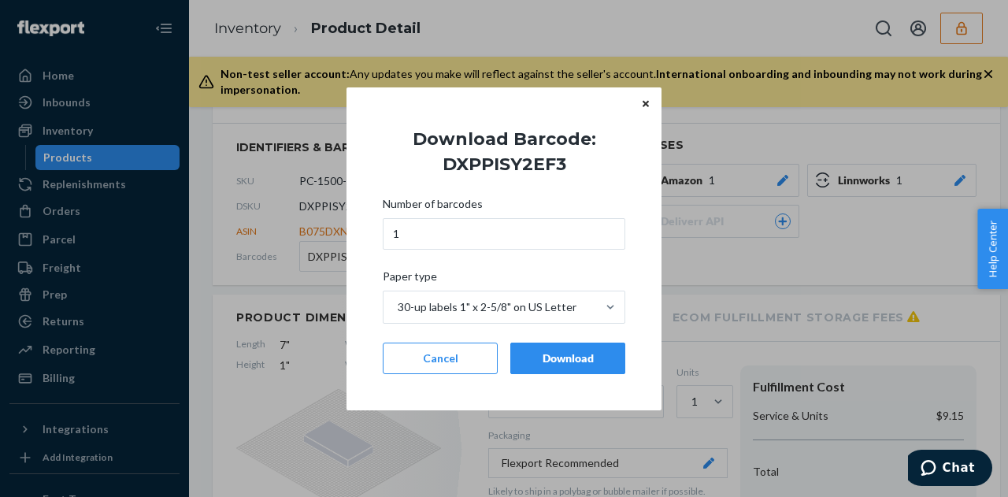
click at [572, 362] on div "Download" at bounding box center [568, 359] width 88 height 16
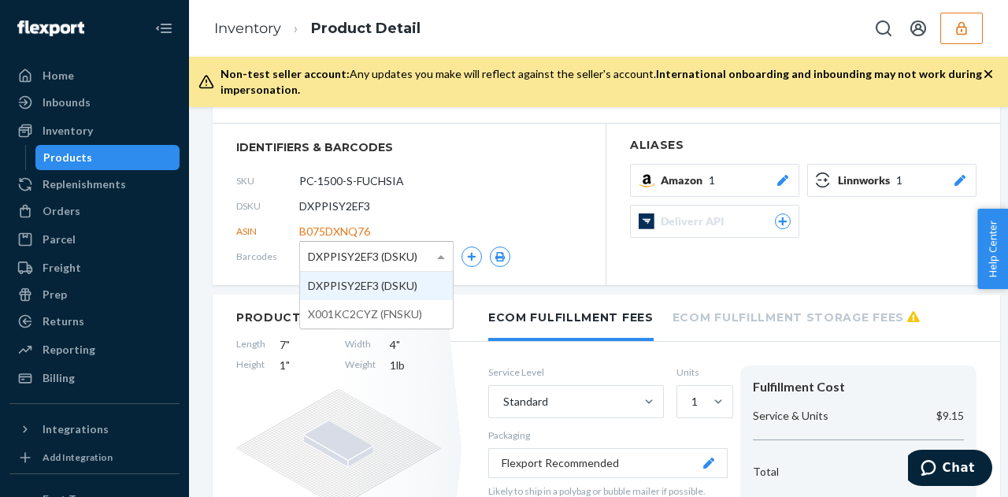
click at [425, 261] on div "DXPPISY2EF3 (DSKU)" at bounding box center [376, 256] width 153 height 29
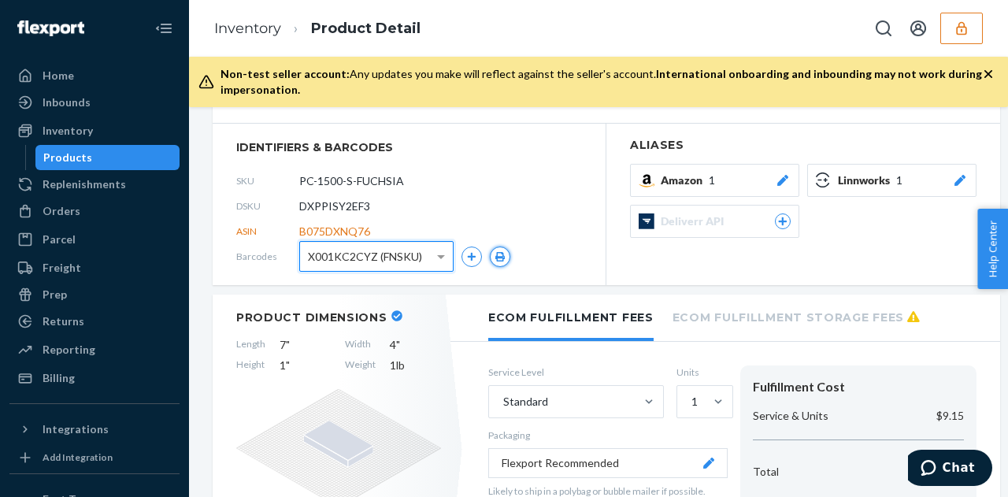
click at [499, 259] on icon "button" at bounding box center [500, 256] width 11 height 9
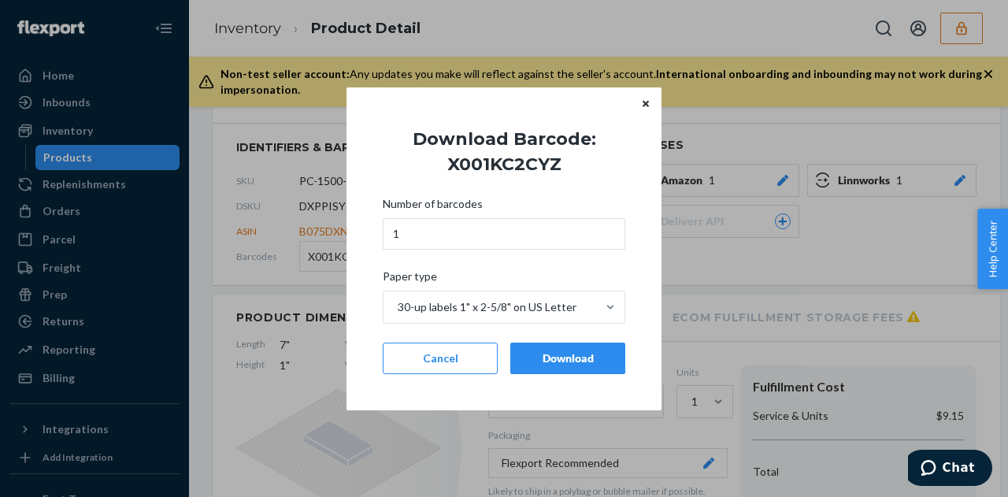
click at [559, 360] on div "Download" at bounding box center [568, 359] width 88 height 16
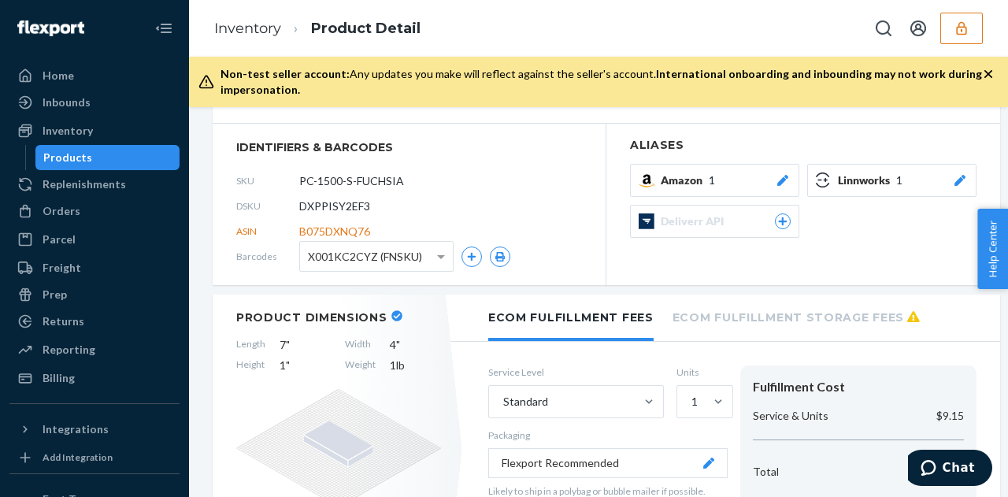
click at [979, 26] on button "button" at bounding box center [962, 29] width 43 height 32
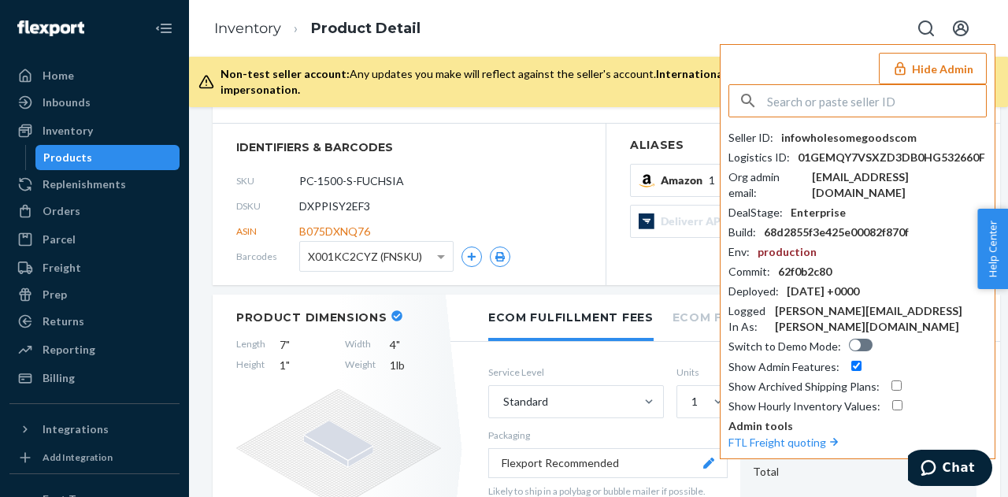
click at [879, 96] on input "text" at bounding box center [876, 101] width 219 height 32
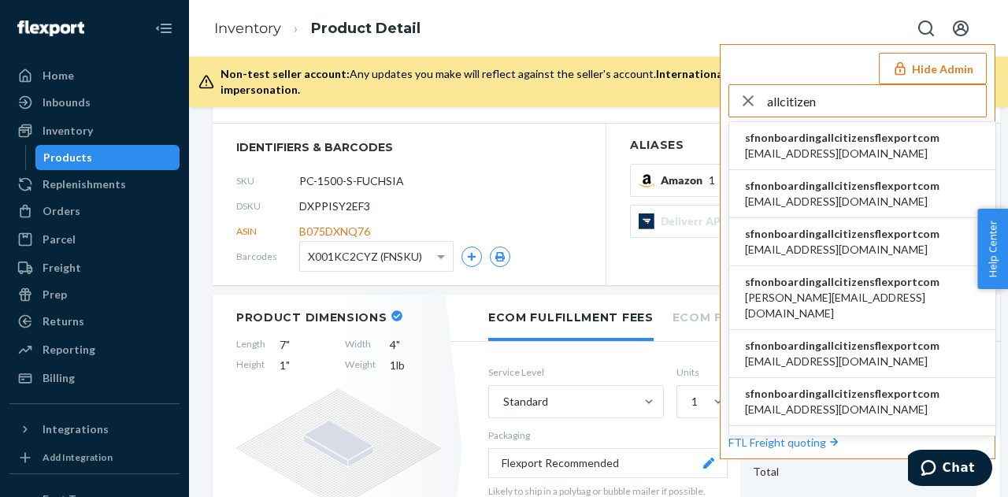
type input "allcitizen"
click at [859, 180] on span "sfnonboardingallcitizensflexportcom" at bounding box center [842, 186] width 195 height 16
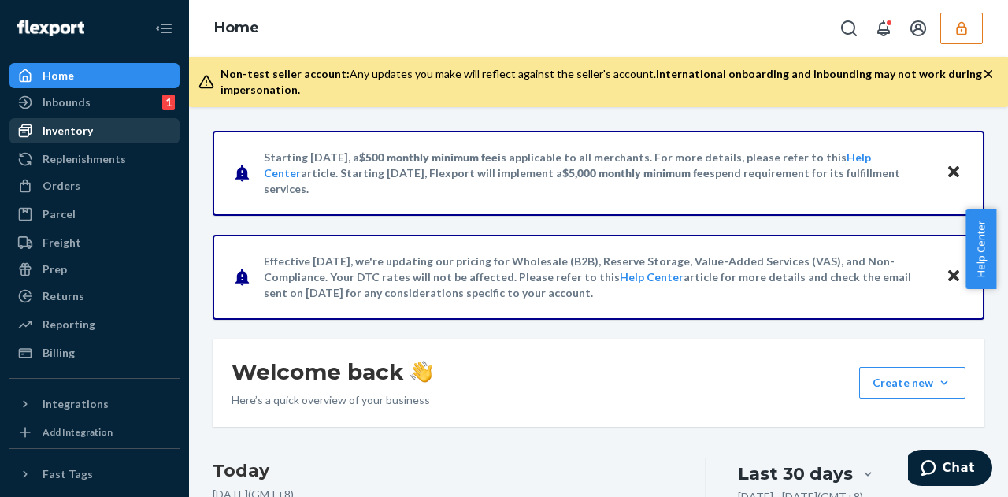
click at [101, 141] on div "Inventory" at bounding box center [94, 131] width 167 height 22
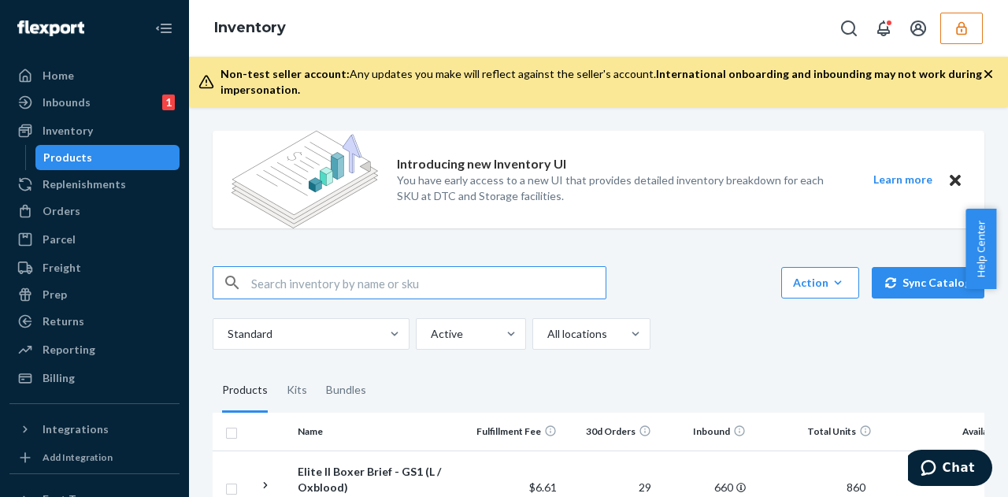
click at [276, 284] on input "text" at bounding box center [428, 283] width 355 height 32
paste input "Cherries (on Gray)"
type input "Cherries (on Gray)"
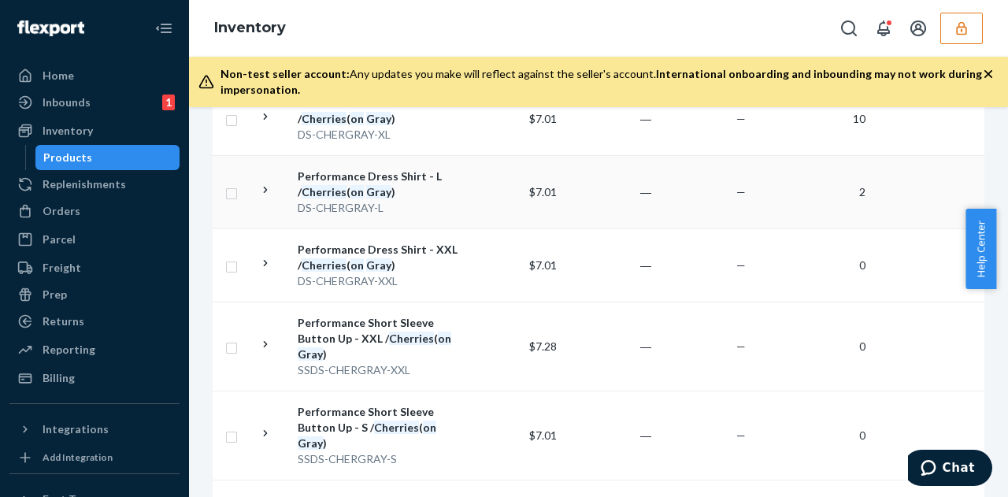
scroll to position [358, 0]
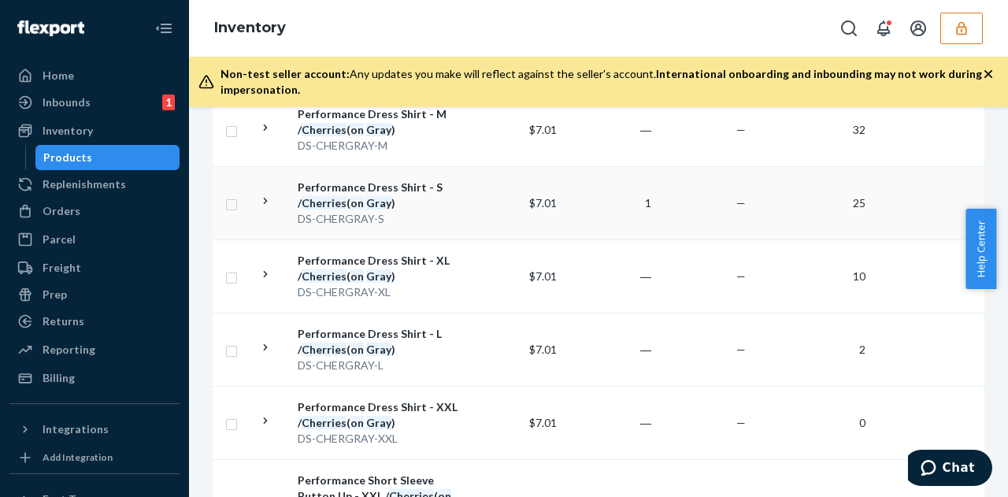
click at [395, 191] on div "Performance Dress Shirt - S / Cherries ( on Gray )" at bounding box center [380, 196] width 165 height 32
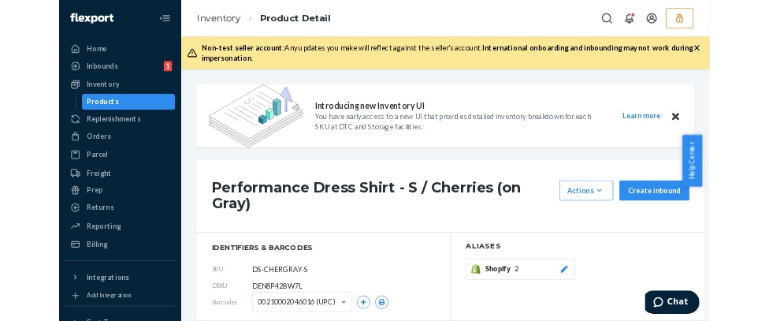
scroll to position [158, 0]
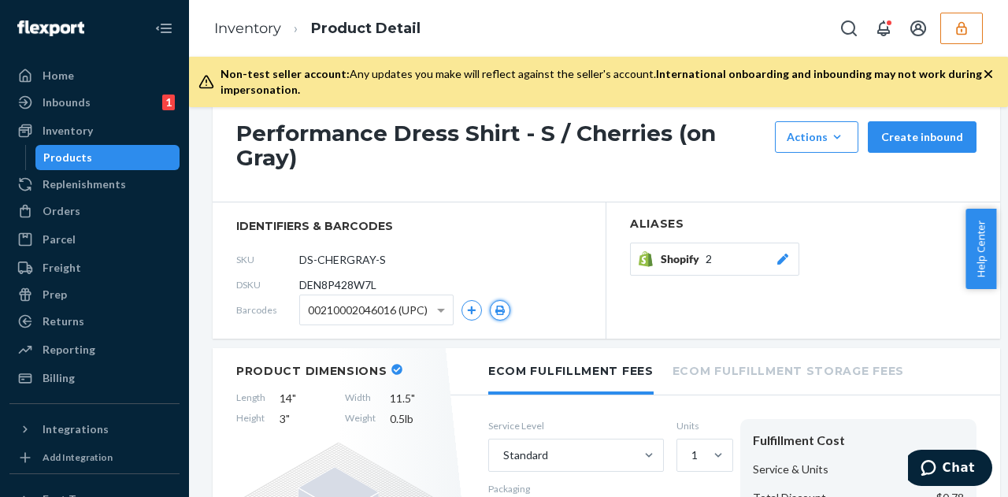
click at [503, 306] on icon "button" at bounding box center [500, 310] width 9 height 9
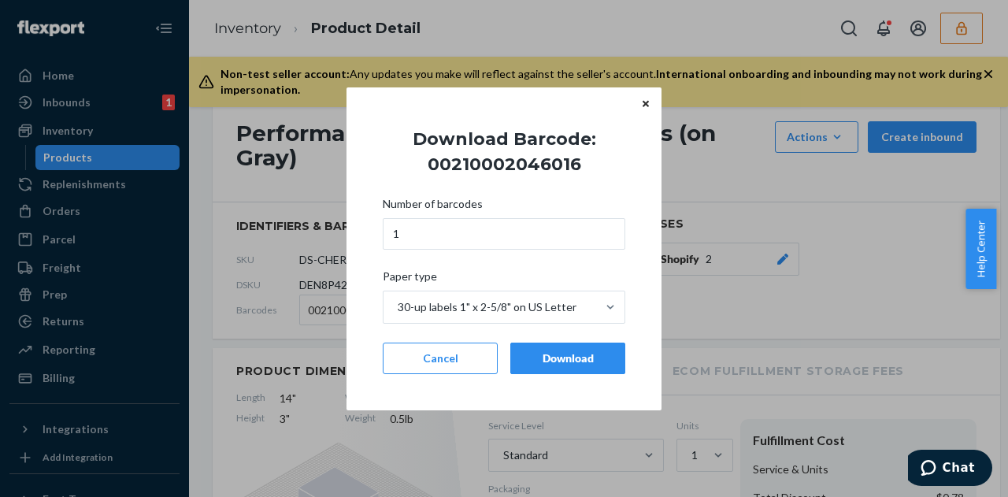
click at [549, 349] on button "Download" at bounding box center [568, 359] width 115 height 32
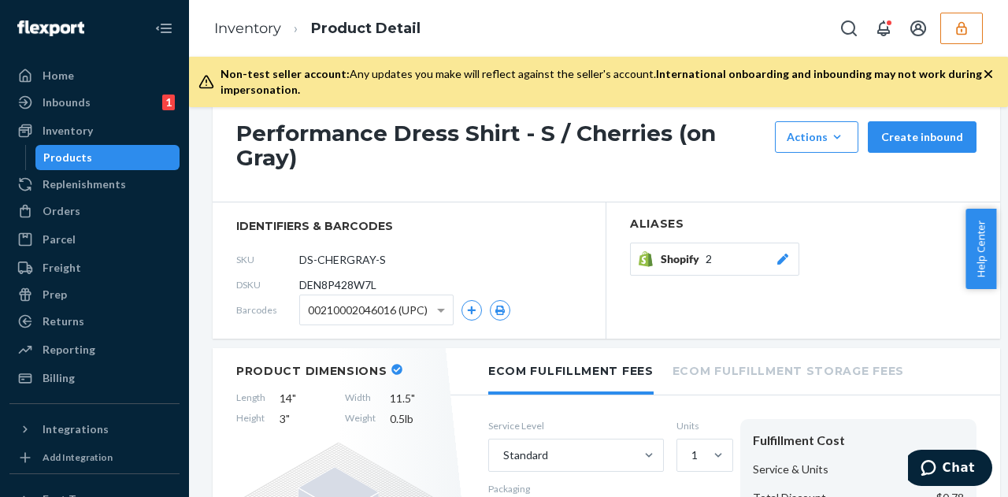
click at [422, 310] on span "00210002046016 (UPC)" at bounding box center [368, 310] width 120 height 27
click at [493, 307] on button "button" at bounding box center [500, 310] width 20 height 20
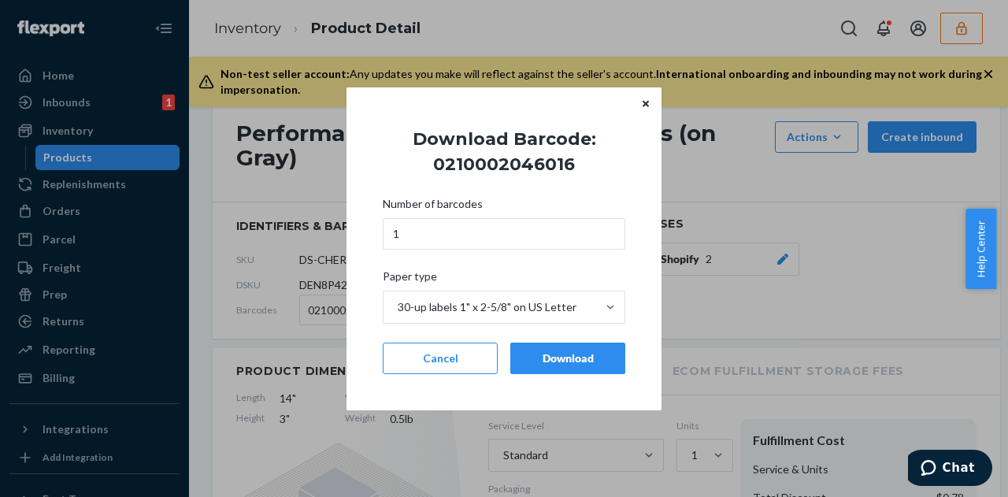
click at [549, 355] on div "Download" at bounding box center [568, 359] width 88 height 16
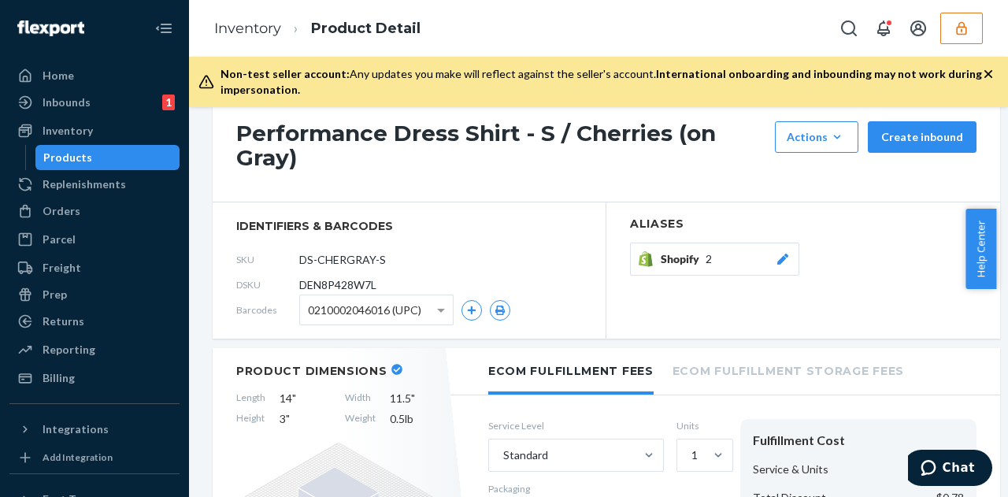
click at [396, 312] on span "0210002046016 (UPC)" at bounding box center [364, 310] width 113 height 27
drag, startPoint x: 402, startPoint y: 390, endPoint x: 457, endPoint y: 369, distance: 59.1
click at [503, 308] on icon "button" at bounding box center [500, 310] width 9 height 9
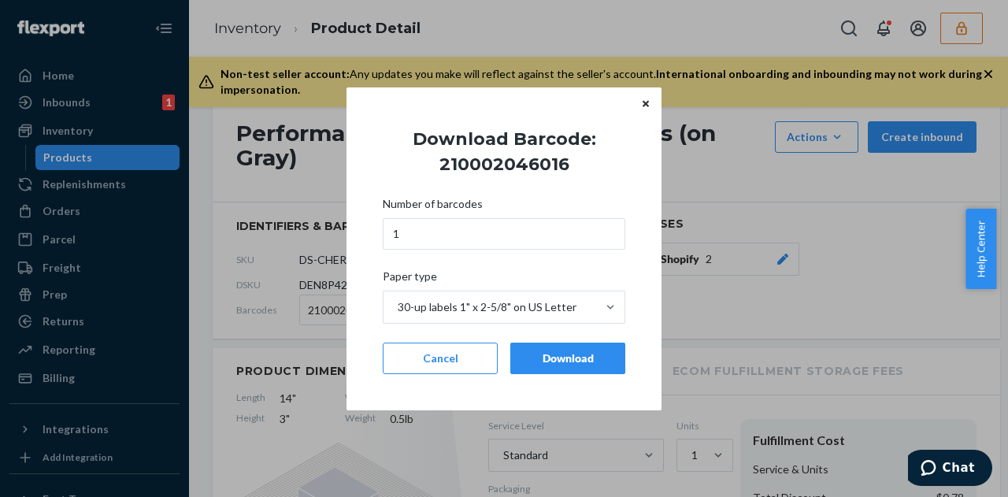
click at [533, 348] on button "Download" at bounding box center [568, 359] width 115 height 32
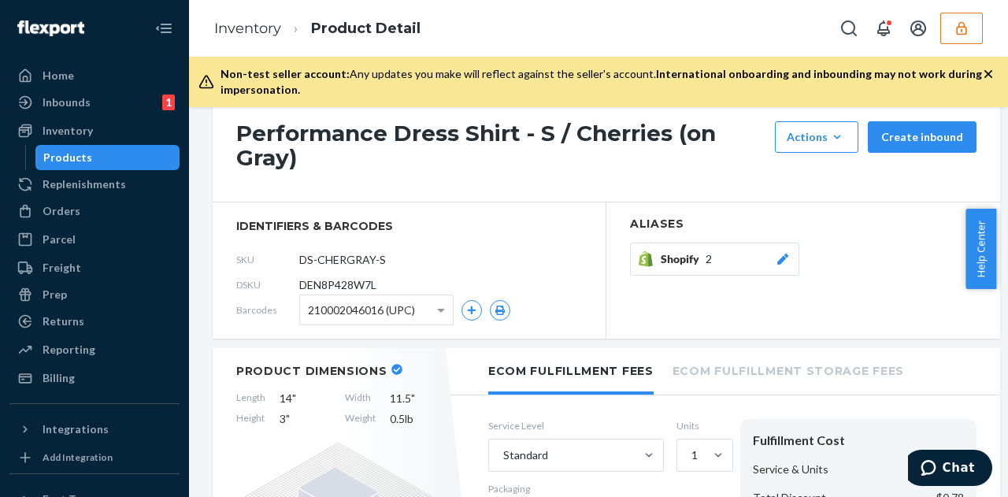
click at [403, 316] on span "210002046016 (UPC)" at bounding box center [361, 310] width 107 height 27
click at [494, 310] on button "button" at bounding box center [500, 310] width 20 height 20
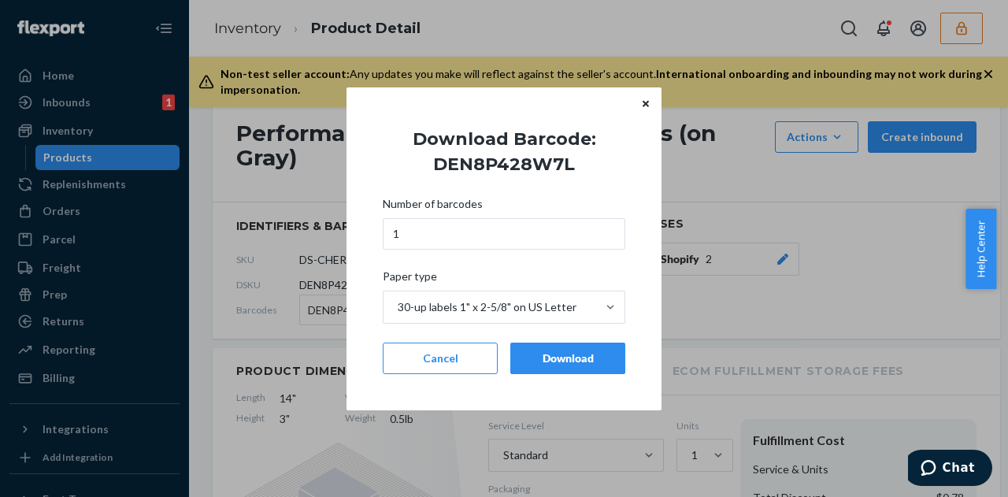
click at [538, 344] on button "Download" at bounding box center [568, 359] width 115 height 32
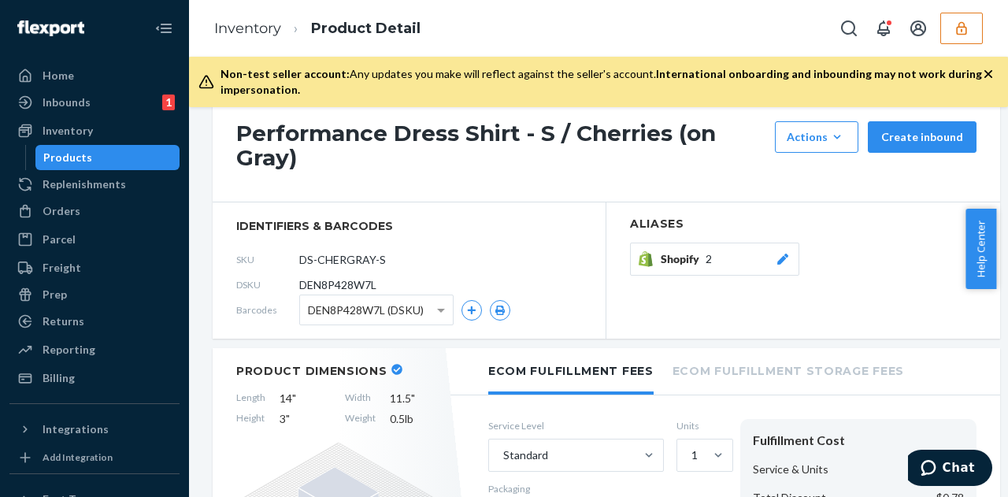
click at [983, 28] on div "Inventory Product Detail" at bounding box center [598, 28] width 819 height 57
click at [968, 32] on icon "button" at bounding box center [962, 28] width 16 height 16
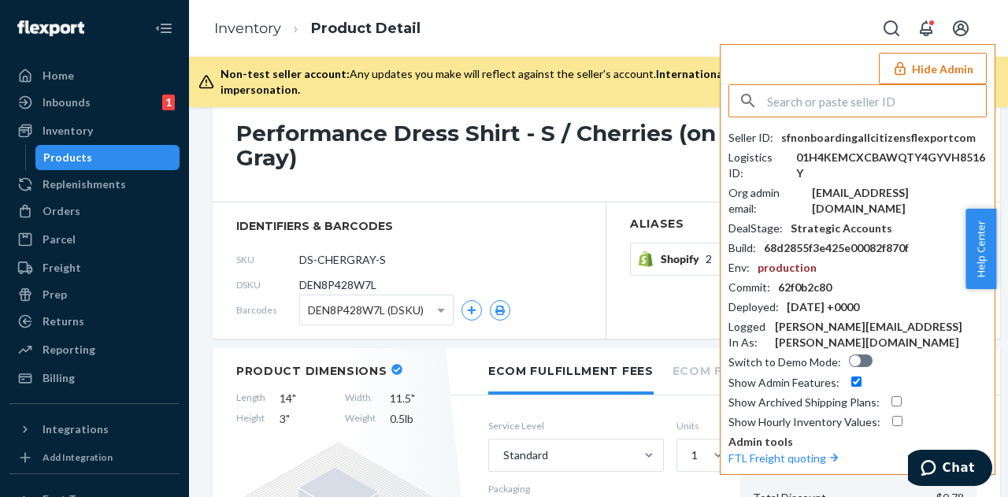
click at [844, 102] on input "text" at bounding box center [876, 101] width 219 height 32
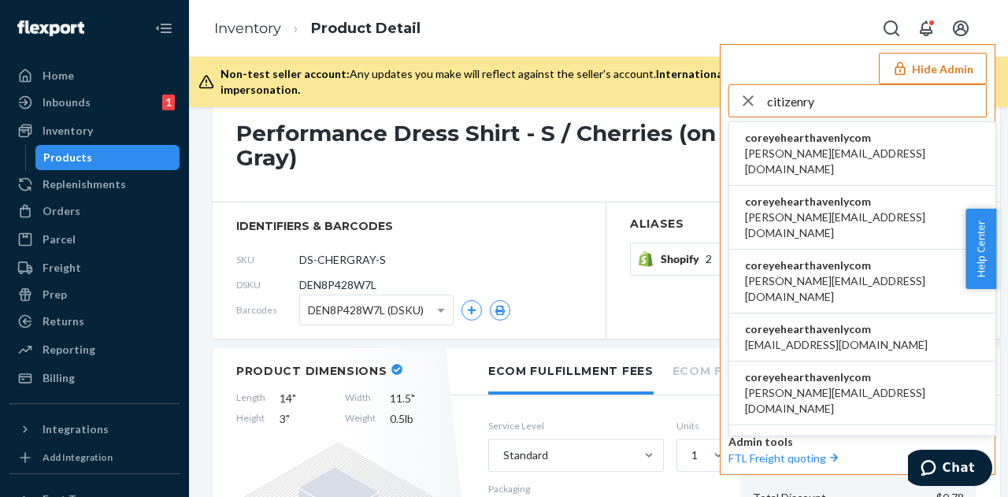
type input "citizenry"
click at [853, 157] on span "becki@the-citizenry.com" at bounding box center [862, 162] width 235 height 32
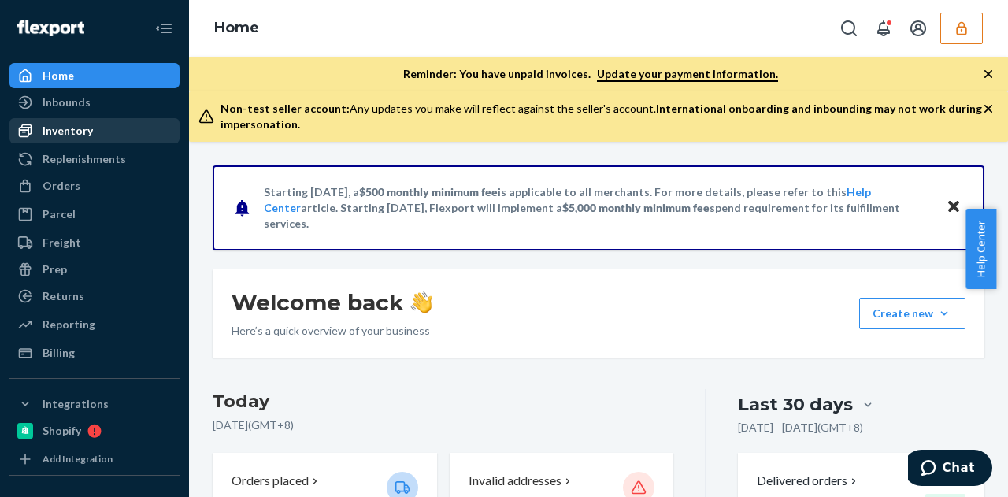
click at [84, 136] on div "Inventory" at bounding box center [68, 131] width 50 height 16
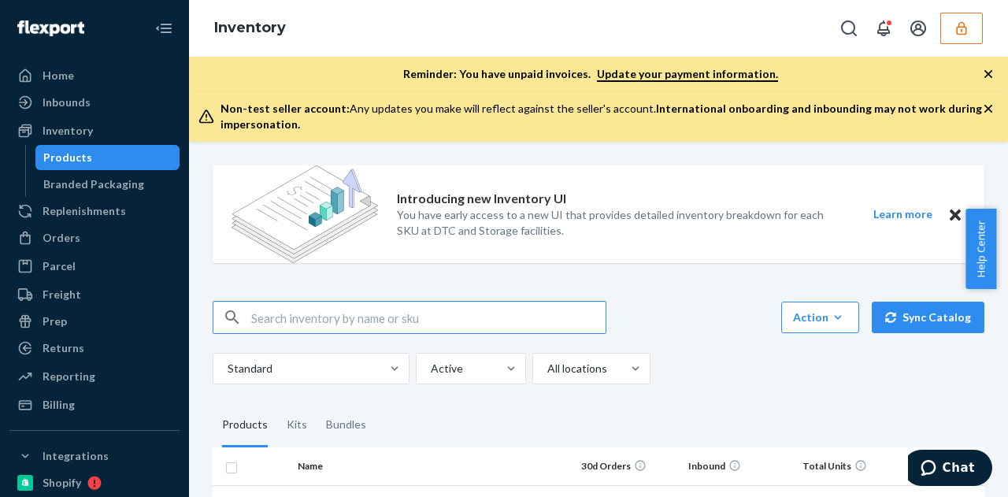
click at [317, 322] on input "text" at bounding box center [428, 318] width 355 height 32
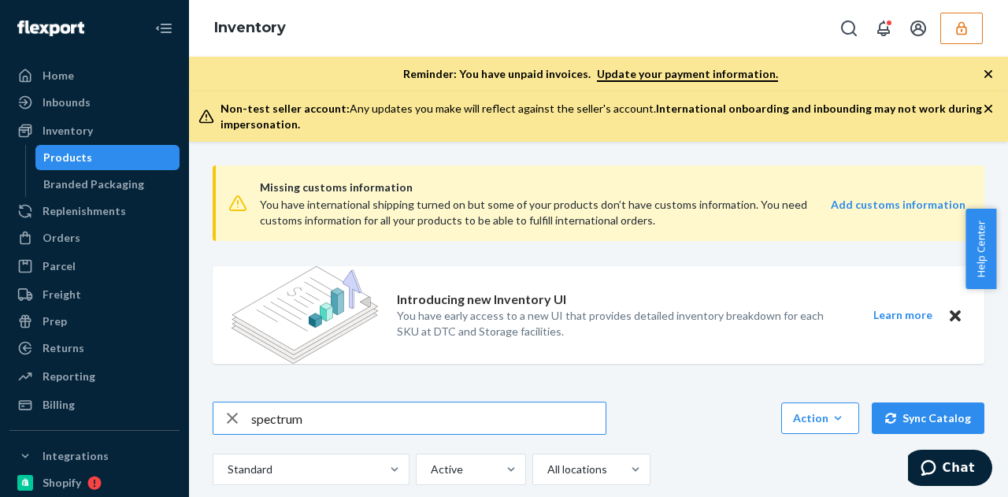
type input "spectrum"
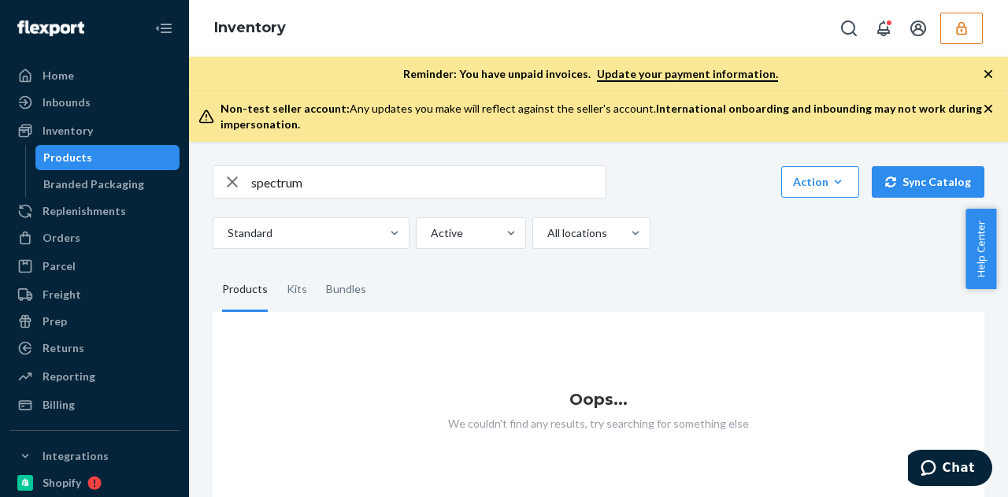
click at [983, 34] on div "Inventory" at bounding box center [598, 28] width 819 height 57
click at [966, 32] on icon "button" at bounding box center [961, 27] width 10 height 13
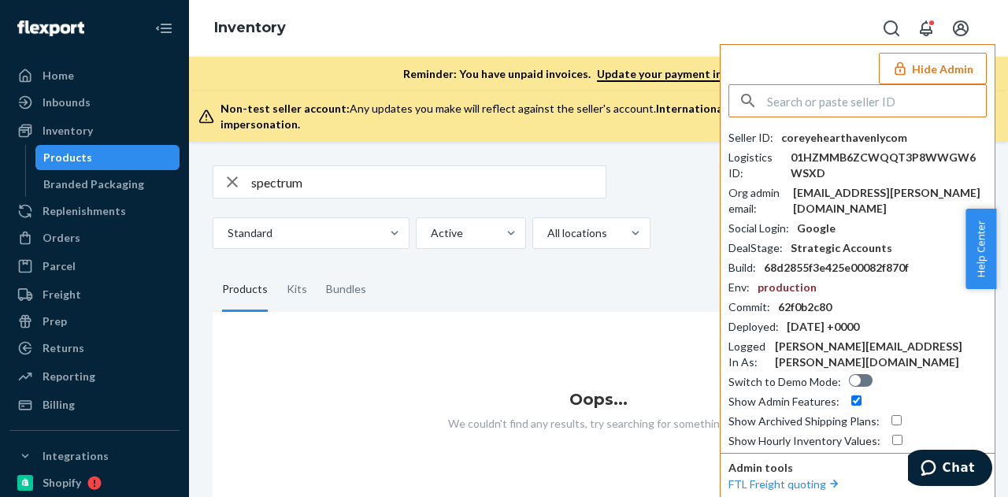
click at [819, 105] on input "text" at bounding box center [876, 101] width 219 height 32
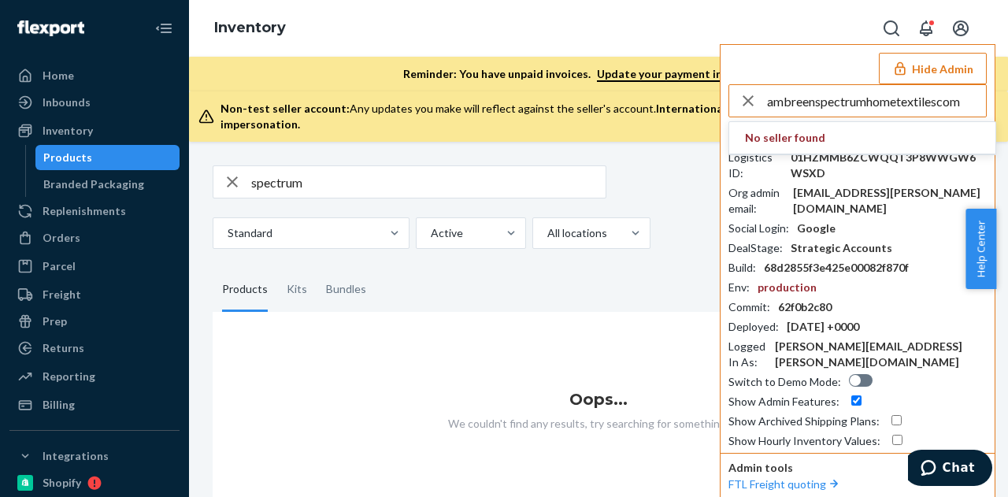
type input "ambreenspectrumhometextilescom"
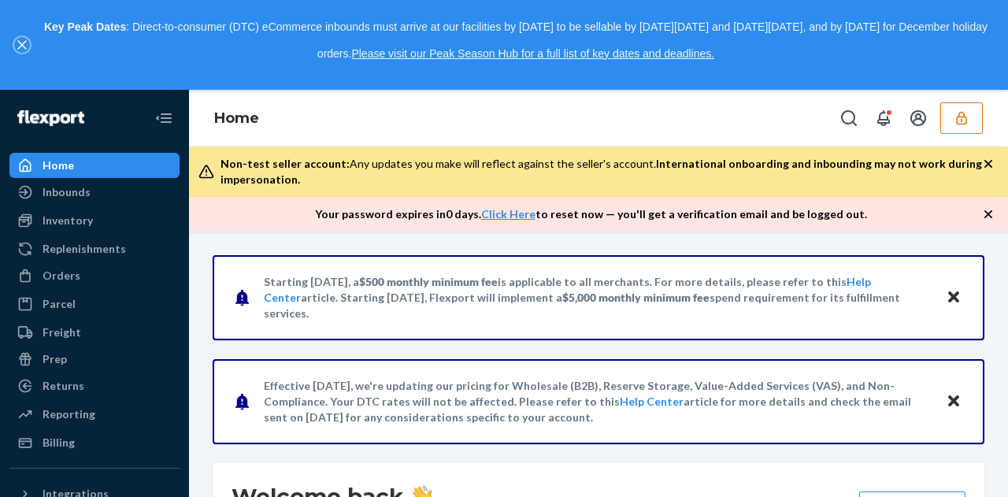
click at [20, 45] on icon "close," at bounding box center [21, 44] width 9 height 9
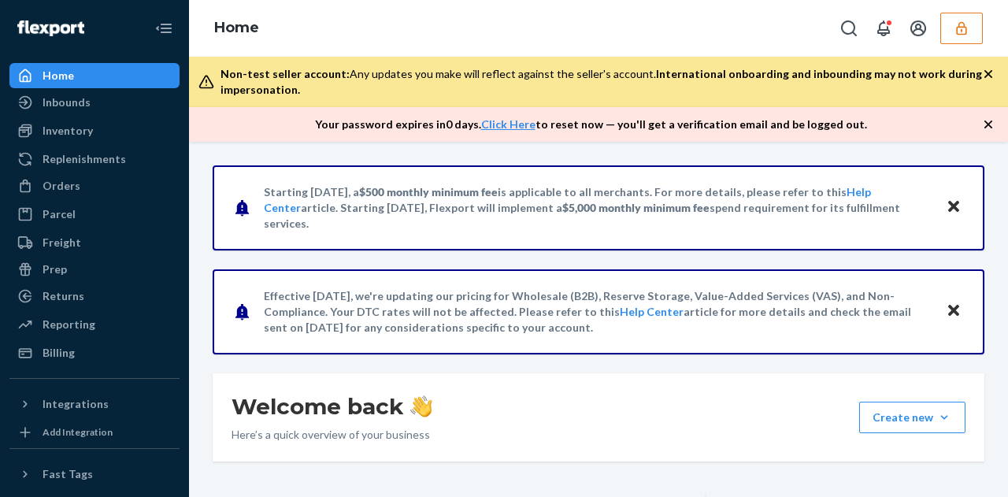
click at [99, 132] on div "Inventory" at bounding box center [94, 131] width 167 height 22
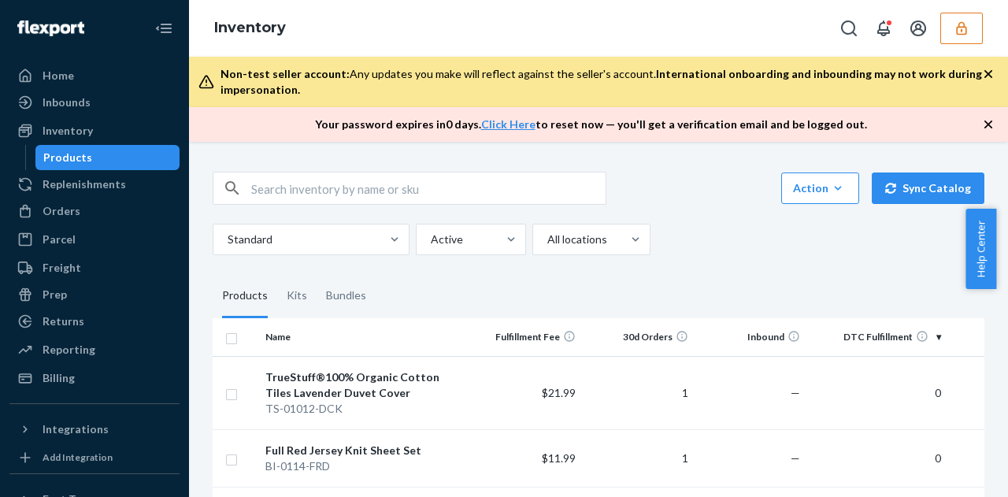
click at [988, 72] on icon "button" at bounding box center [989, 74] width 16 height 16
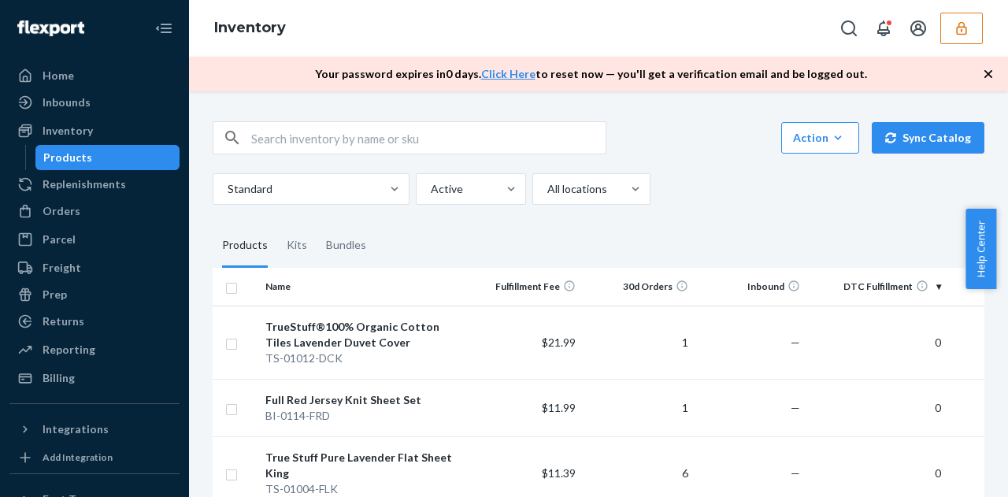
click at [988, 72] on icon "button" at bounding box center [989, 74] width 16 height 16
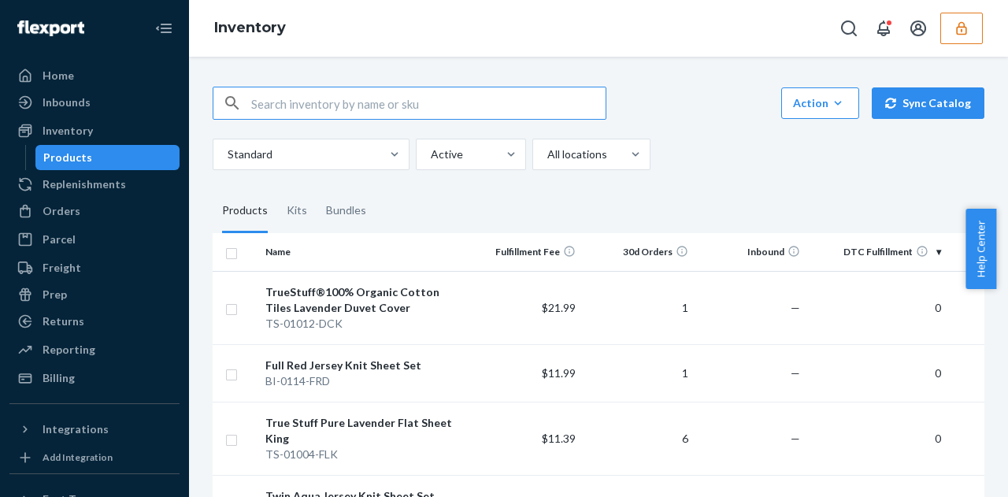
click at [499, 102] on input "text" at bounding box center [428, 103] width 355 height 32
type input "jersey"
